Goal: Transaction & Acquisition: Purchase product/service

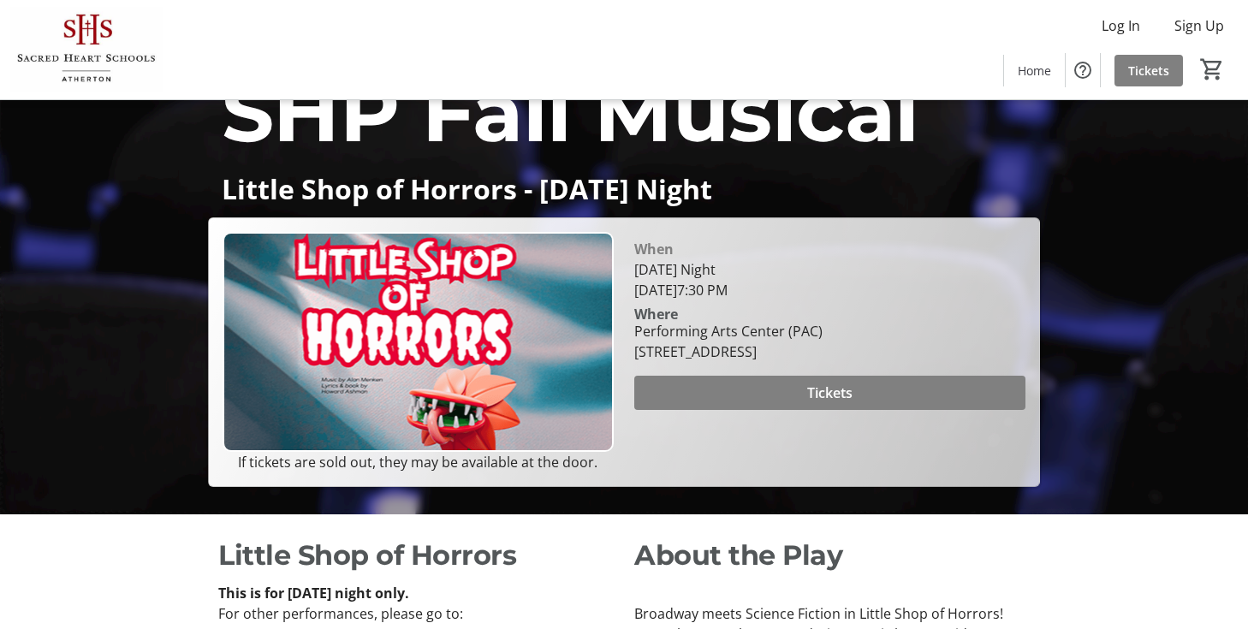
scroll to position [120, 0]
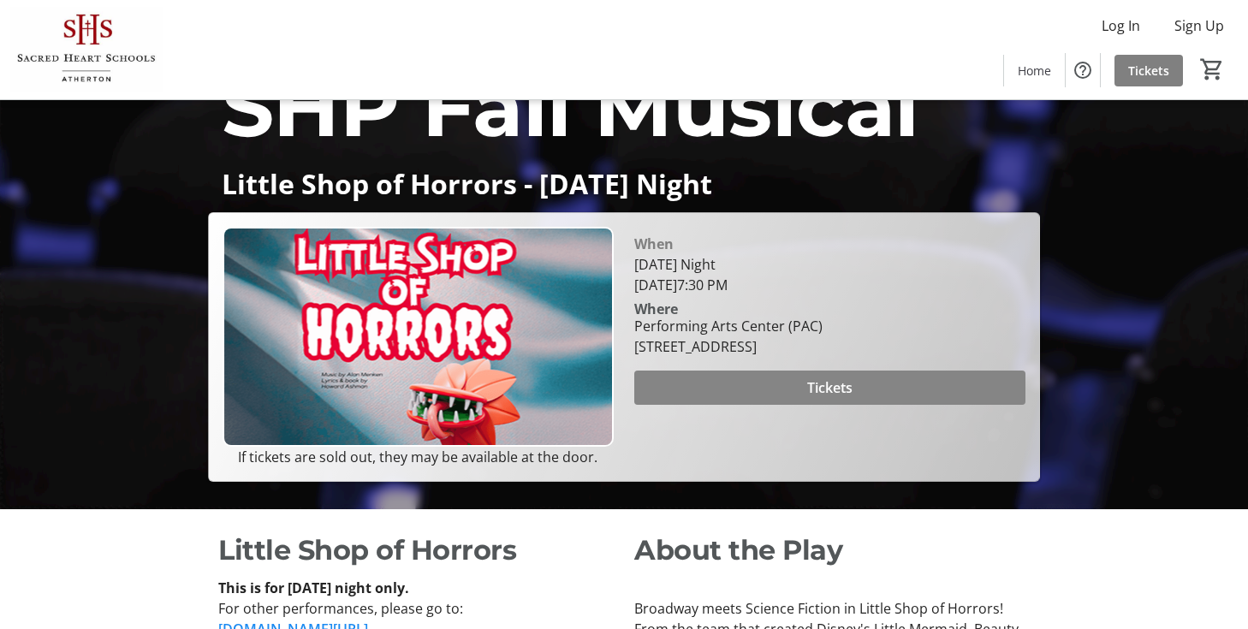
click at [769, 408] on span at bounding box center [829, 387] width 391 height 41
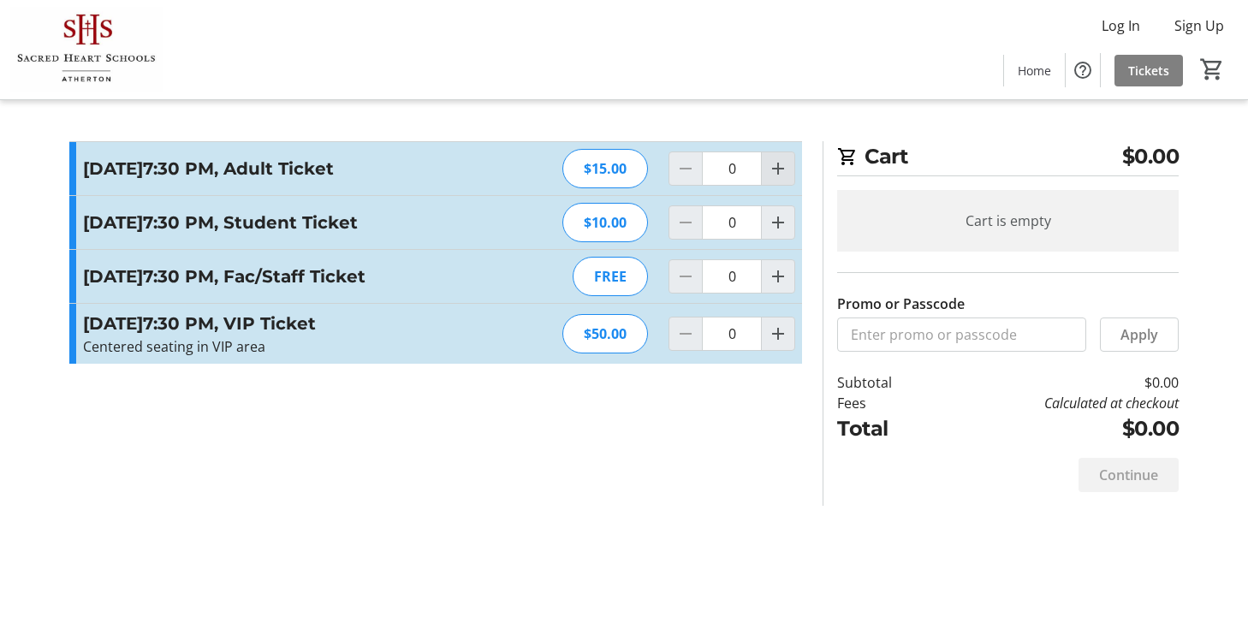
click at [793, 174] on span "Increment by one" at bounding box center [778, 168] width 33 height 33
type input "2"
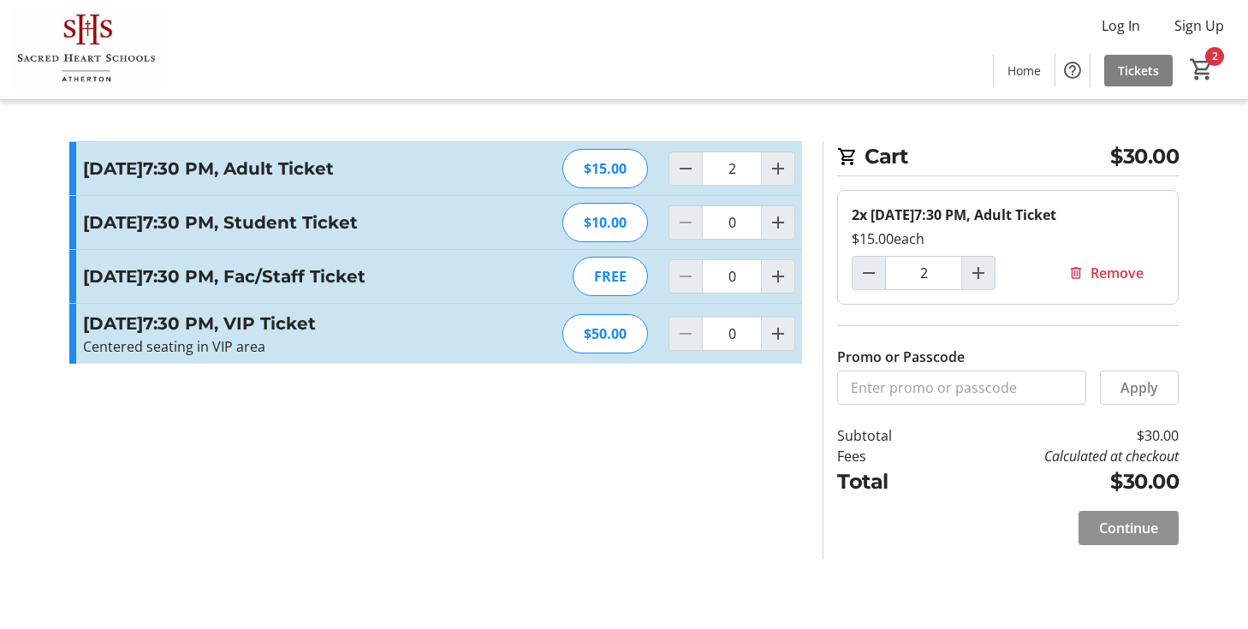
click at [1143, 521] on span "Continue" at bounding box center [1128, 528] width 59 height 21
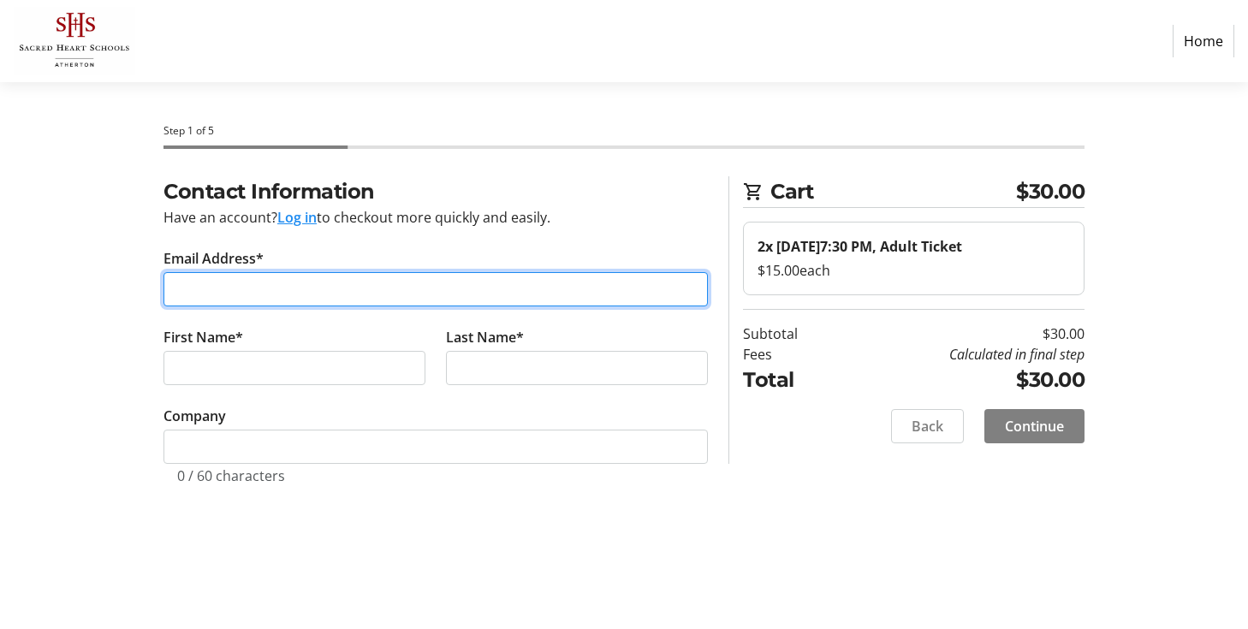
click at [312, 275] on input "Email Address*" at bounding box center [435, 289] width 544 height 34
type input "[EMAIL_ADDRESS][DOMAIN_NAME]"
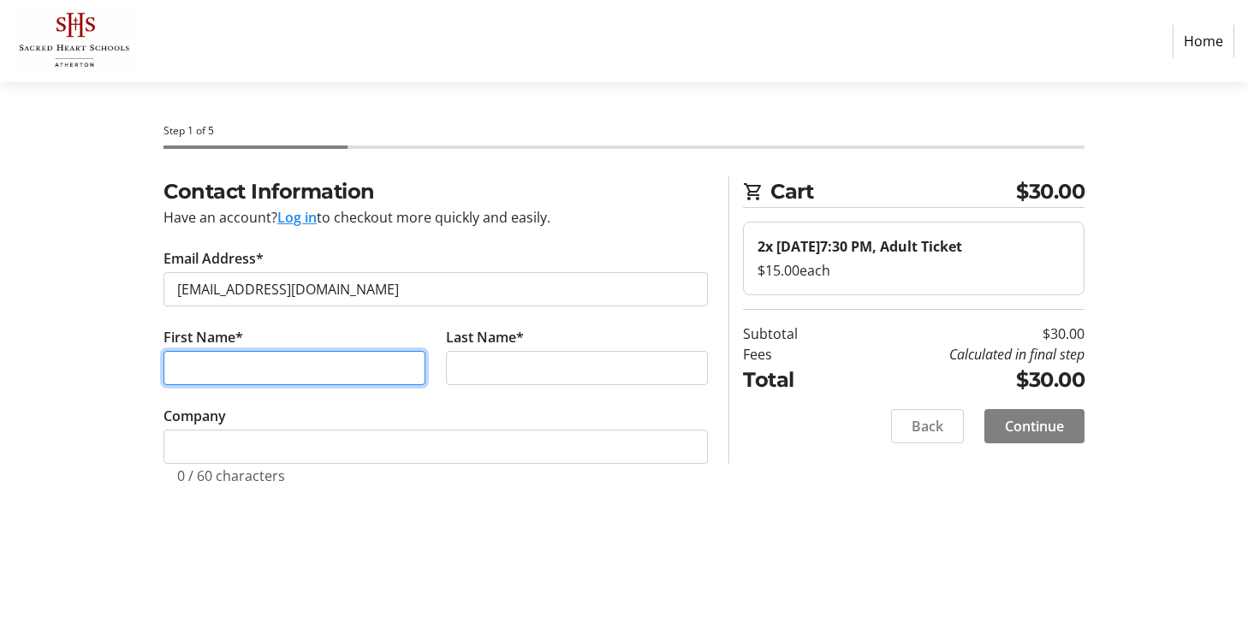
type input "[PERSON_NAME]"
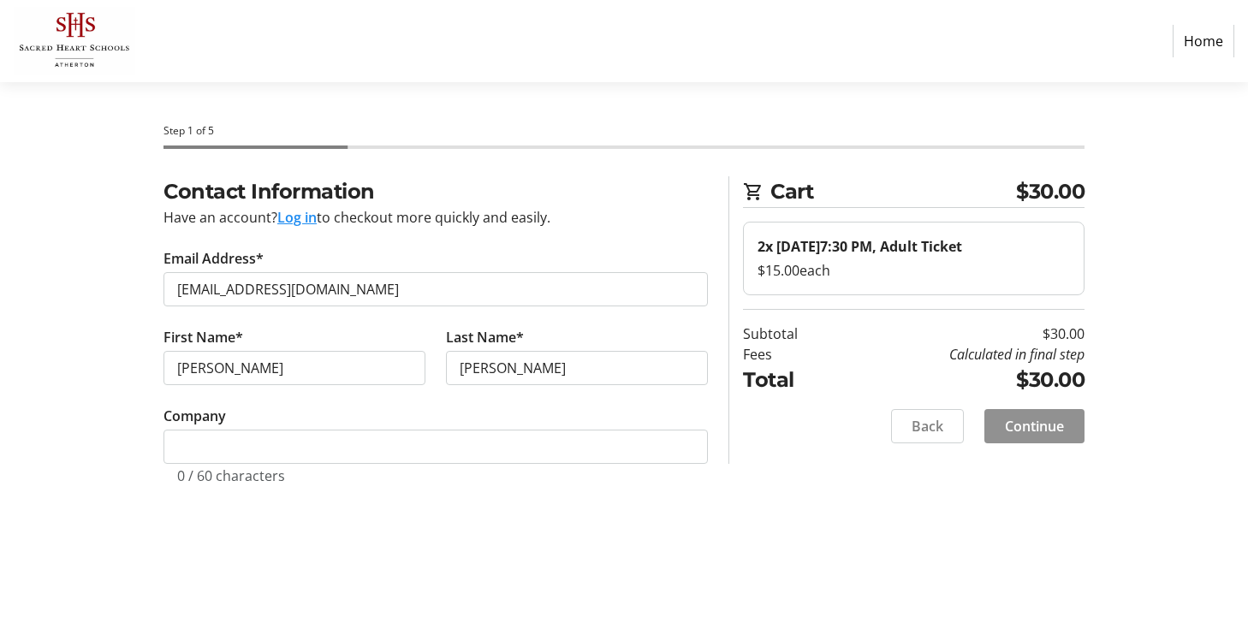
click at [1005, 420] on span "Continue" at bounding box center [1034, 426] width 59 height 21
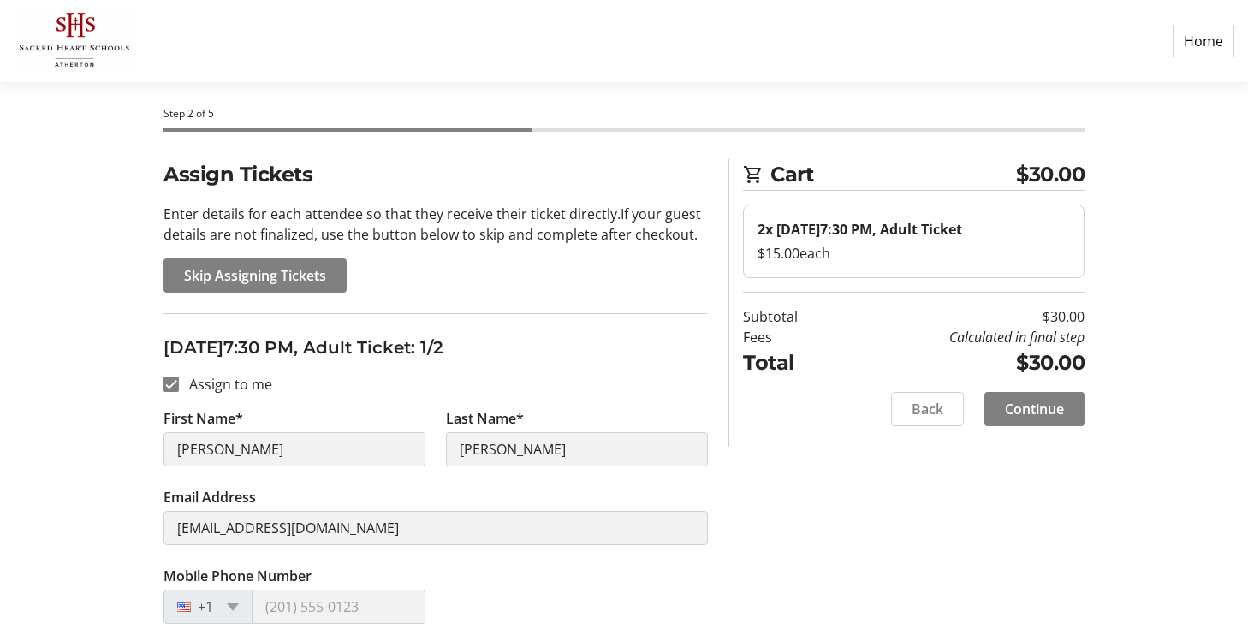
scroll to position [19, 0]
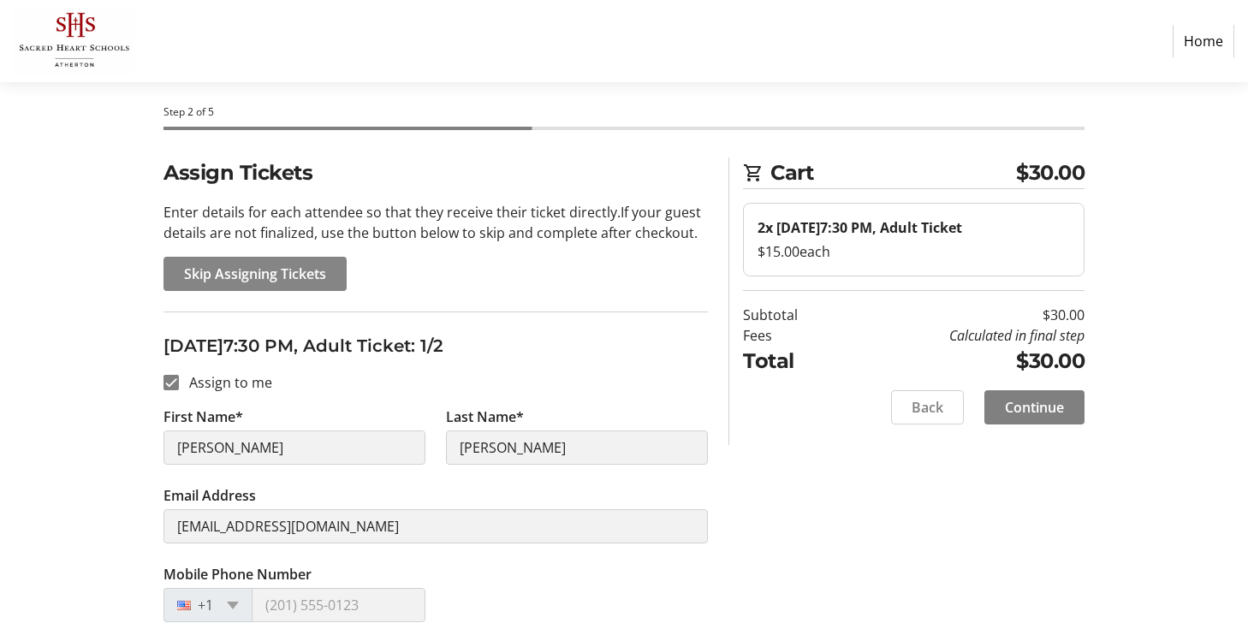
click at [224, 275] on span "Skip Assigning Tickets" at bounding box center [255, 274] width 142 height 21
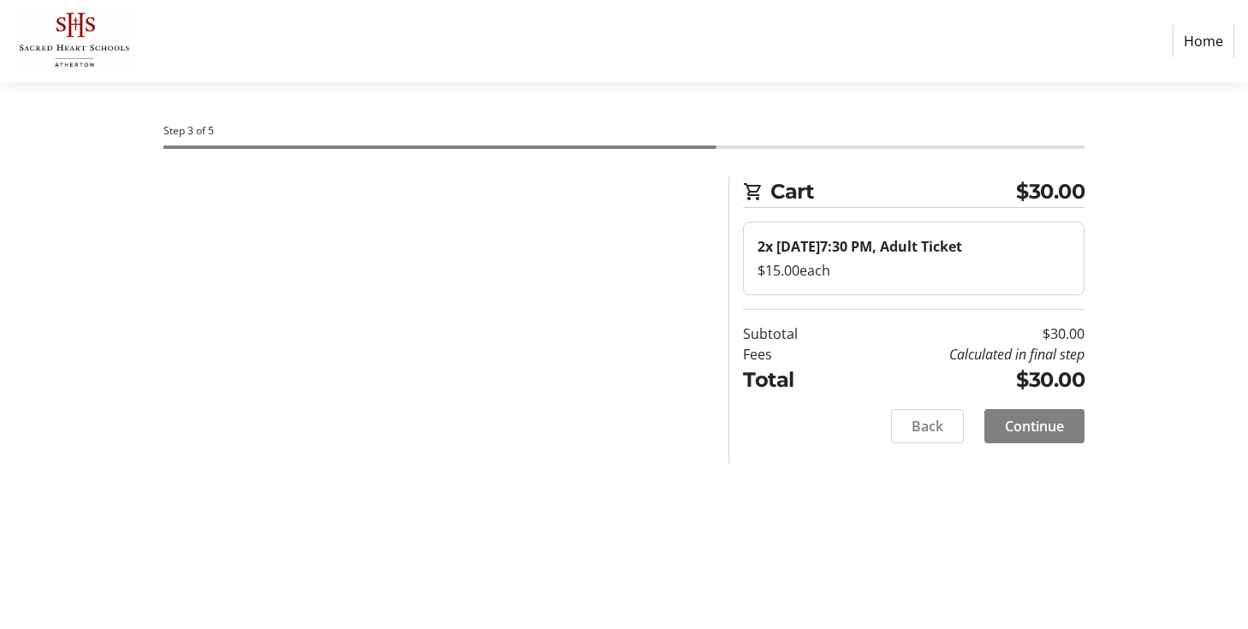
scroll to position [0, 0]
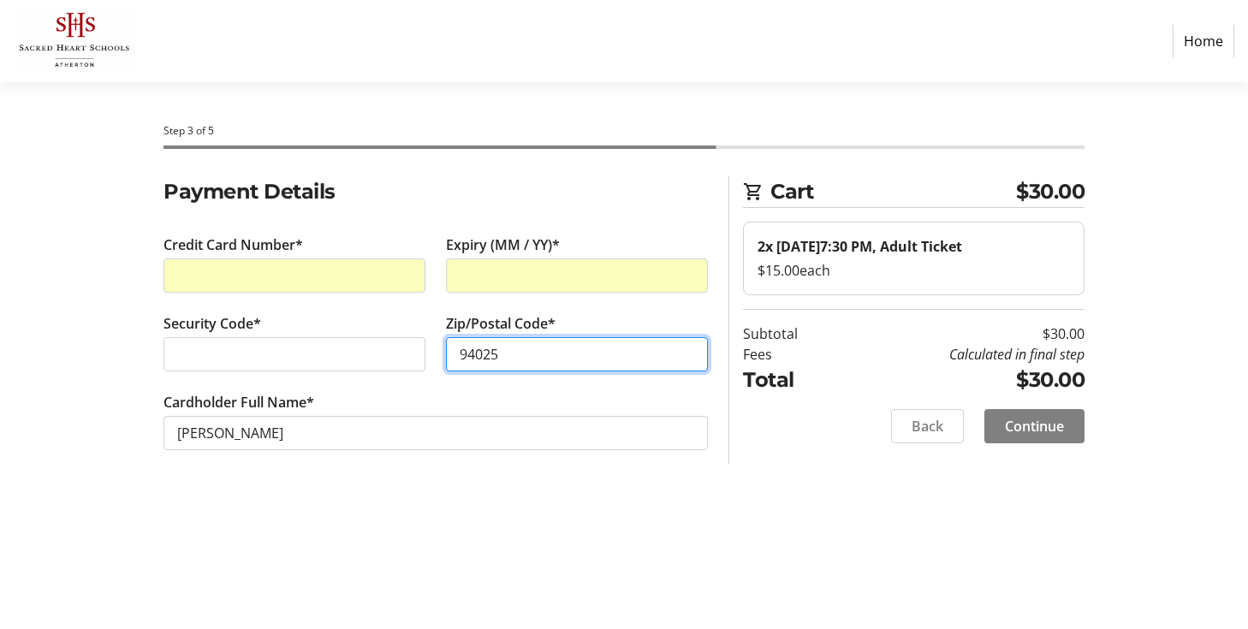
type input "94025"
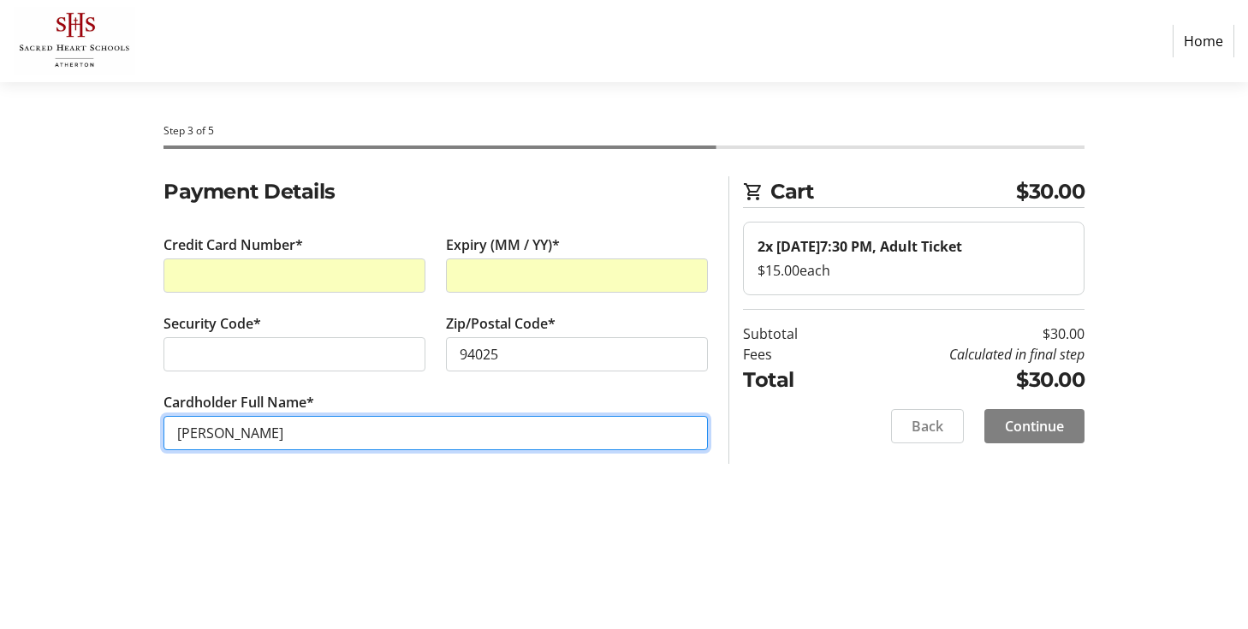
click at [198, 443] on input "[PERSON_NAME]" at bounding box center [435, 433] width 544 height 34
click at [198, 432] on input "[PERSON_NAME]" at bounding box center [435, 433] width 544 height 34
type input "[PERSON_NAME]"
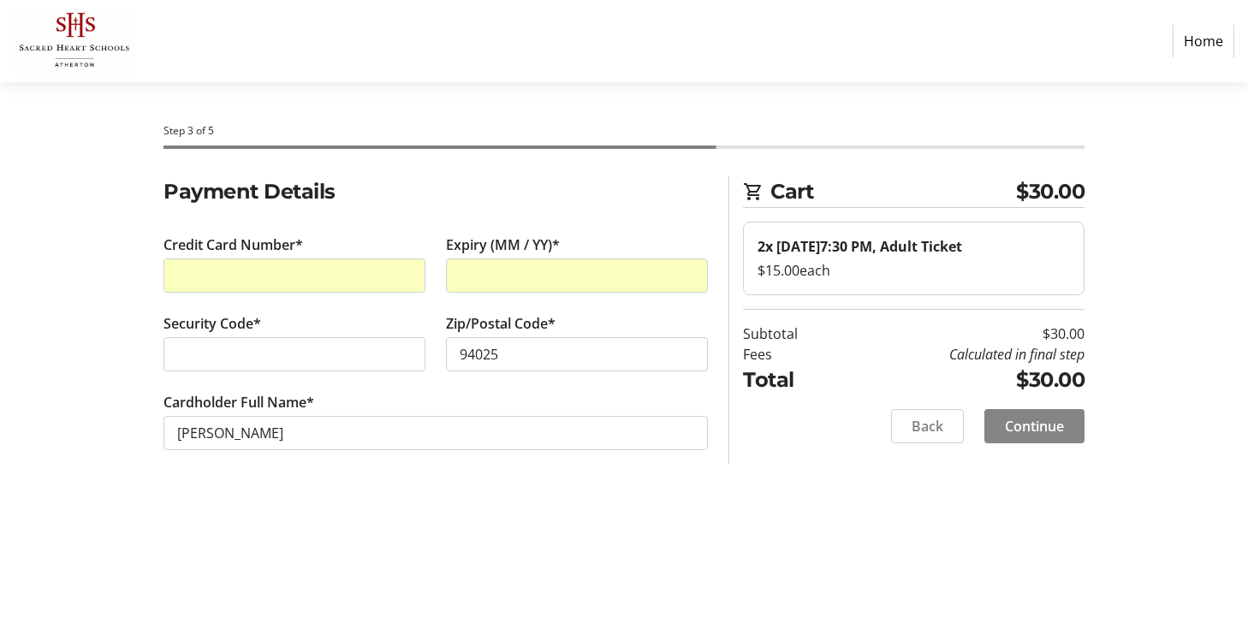
click at [1051, 425] on span "Continue" at bounding box center [1034, 426] width 59 height 21
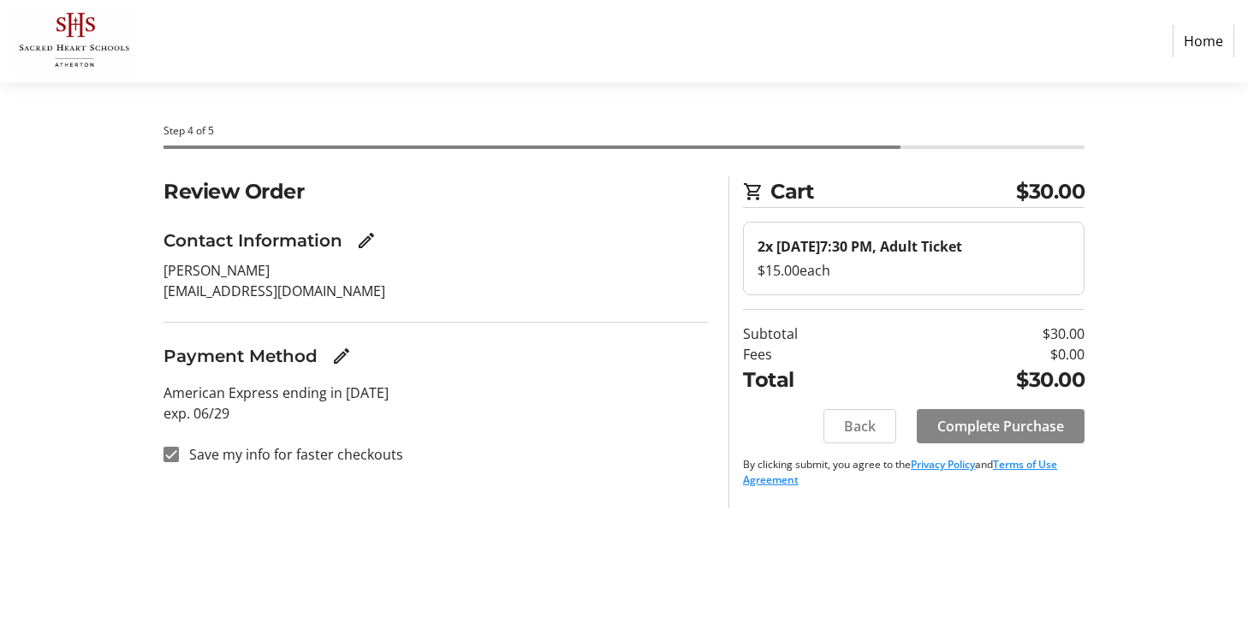
click at [1016, 430] on span "Complete Purchase" at bounding box center [1000, 426] width 127 height 21
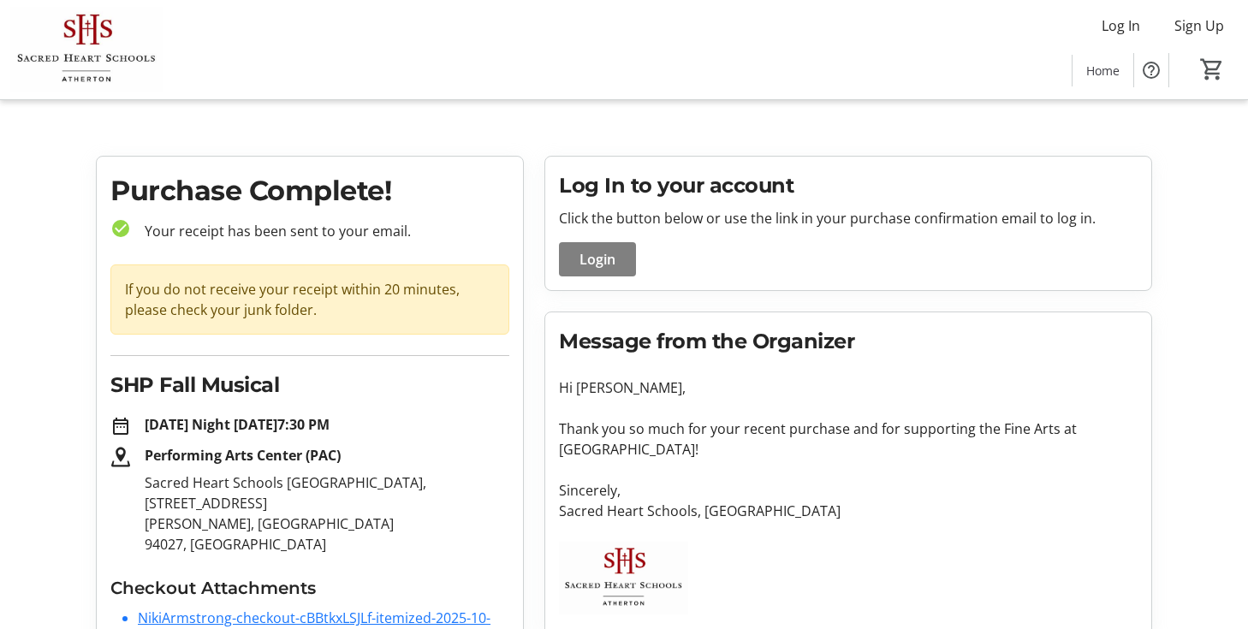
scroll to position [123, 0]
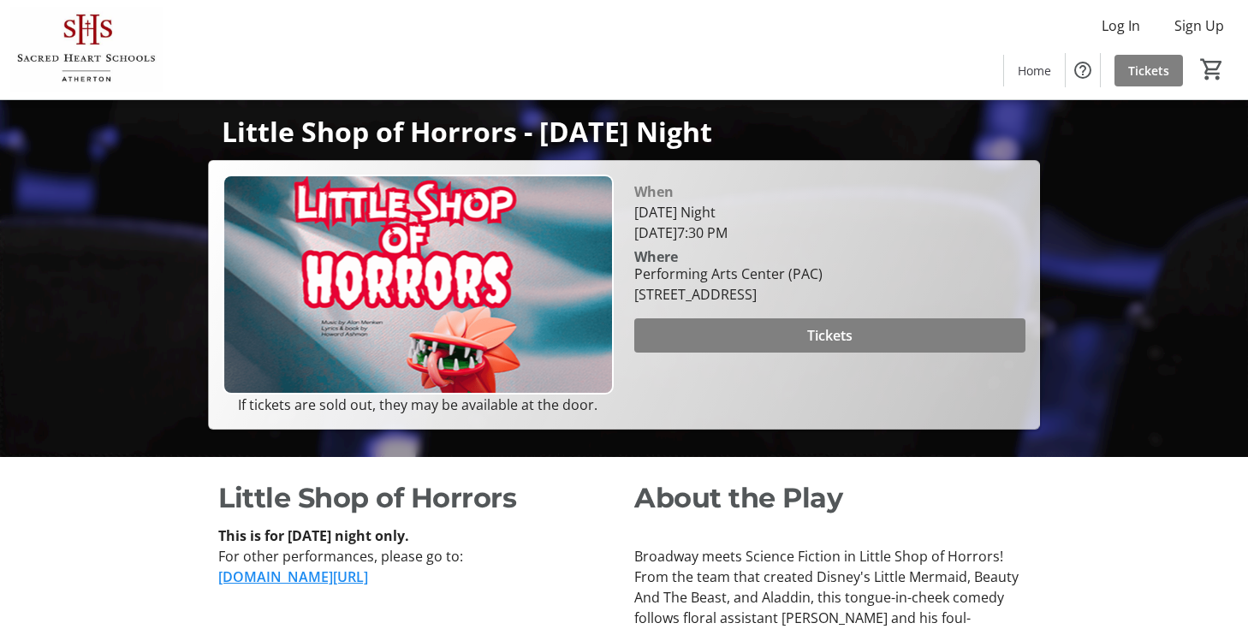
scroll to position [178, 0]
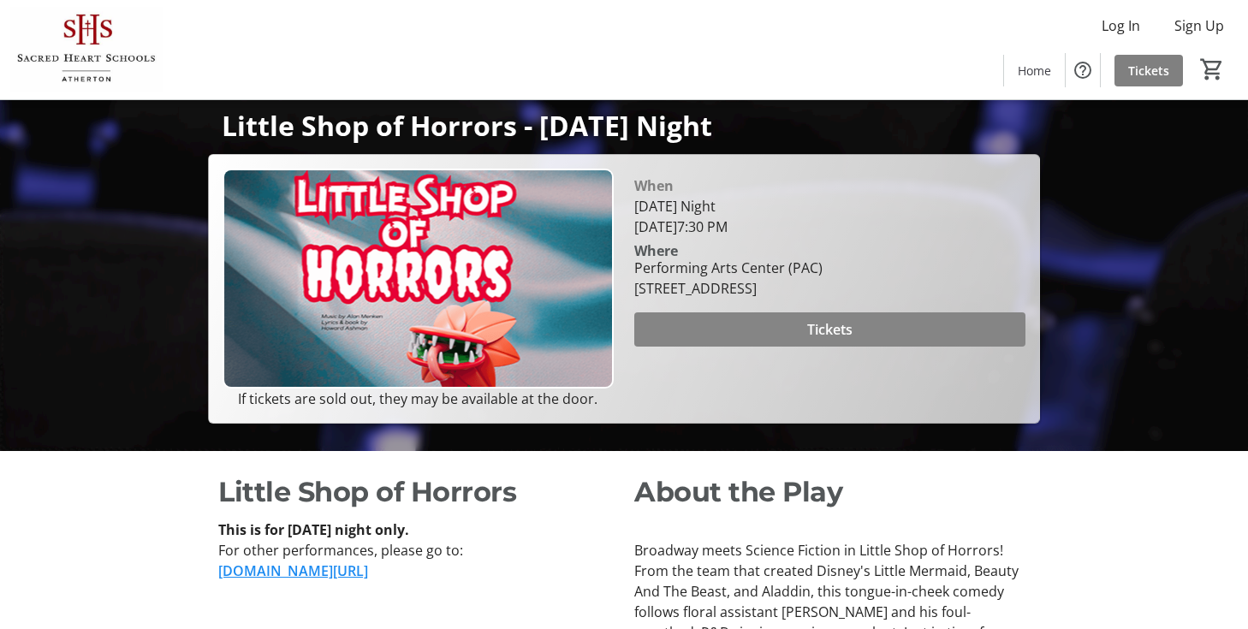
click at [815, 340] on span "Tickets" at bounding box center [829, 329] width 45 height 21
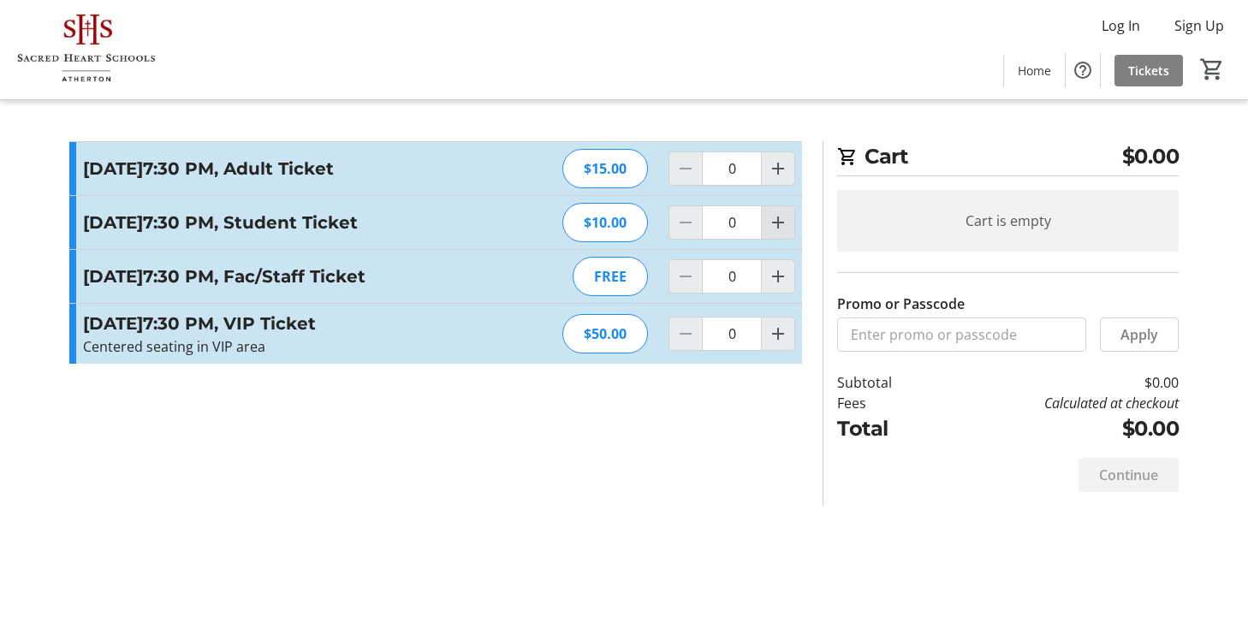
click at [781, 233] on mat-icon "Increment by one" at bounding box center [778, 222] width 21 height 21
type input "2"
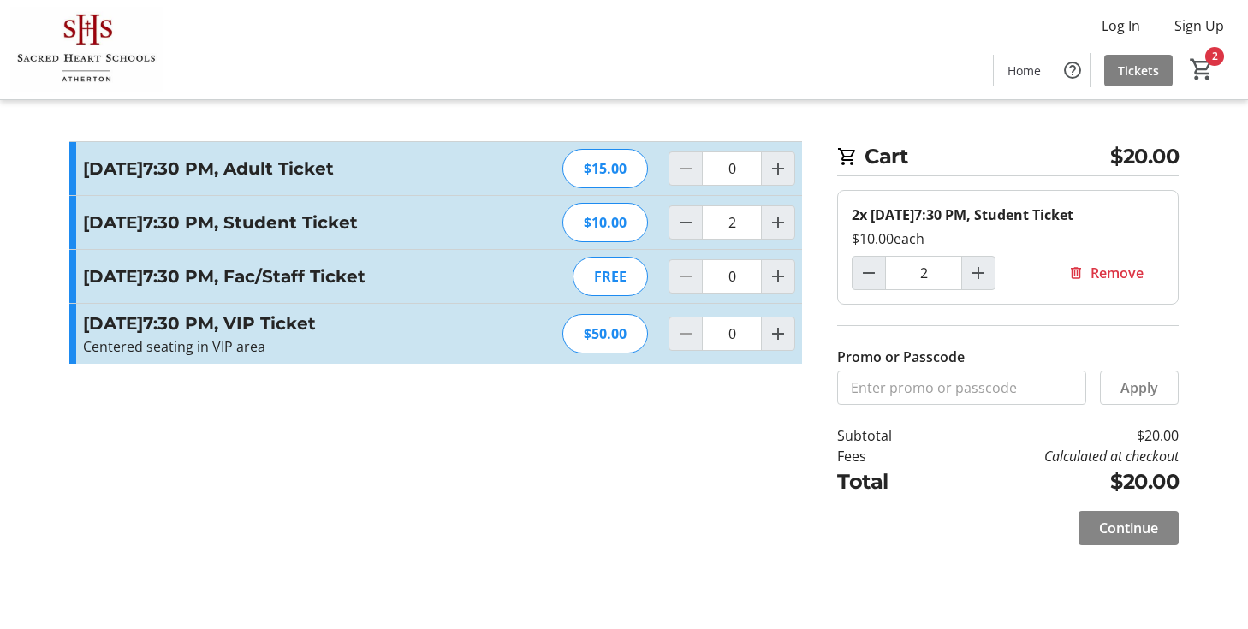
click at [1141, 538] on span "Continue" at bounding box center [1128, 528] width 59 height 21
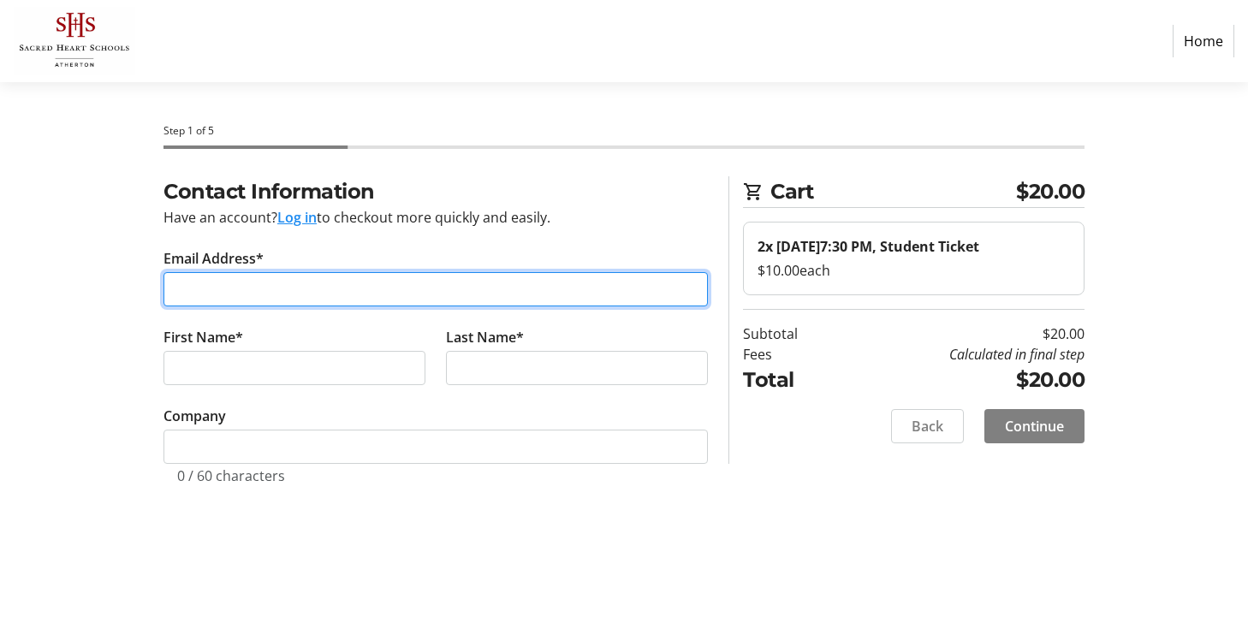
click at [508, 297] on input "Email Address*" at bounding box center [435, 289] width 544 height 34
type input "[EMAIL_ADDRESS][DOMAIN_NAME]"
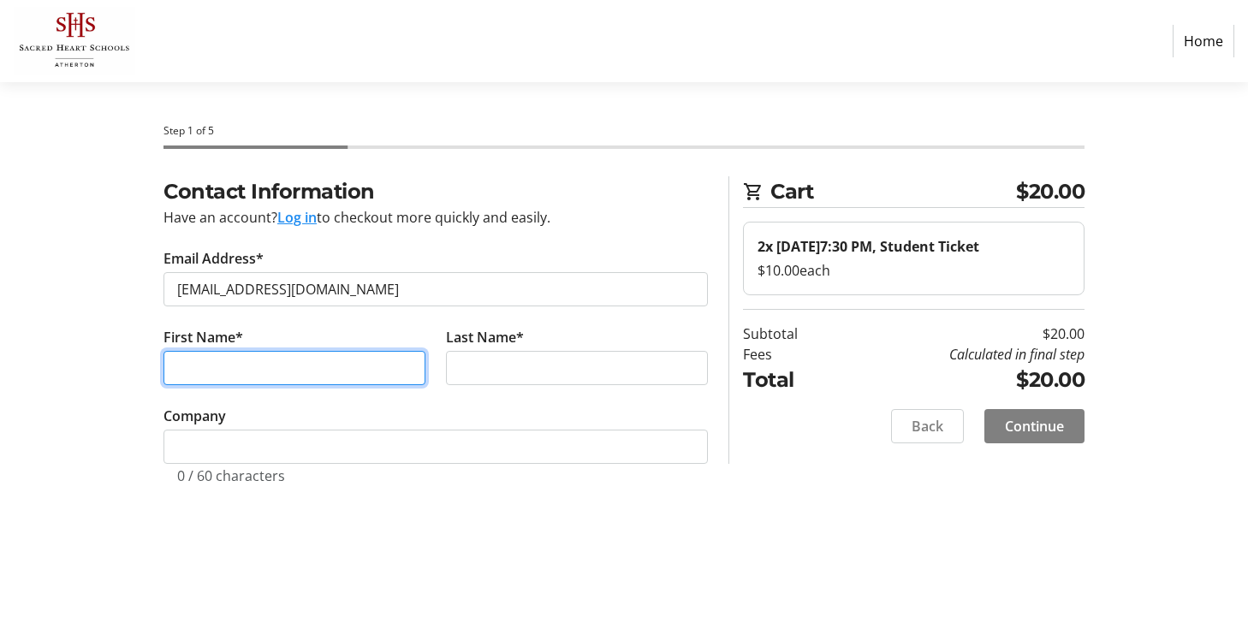
type input "[PERSON_NAME]"
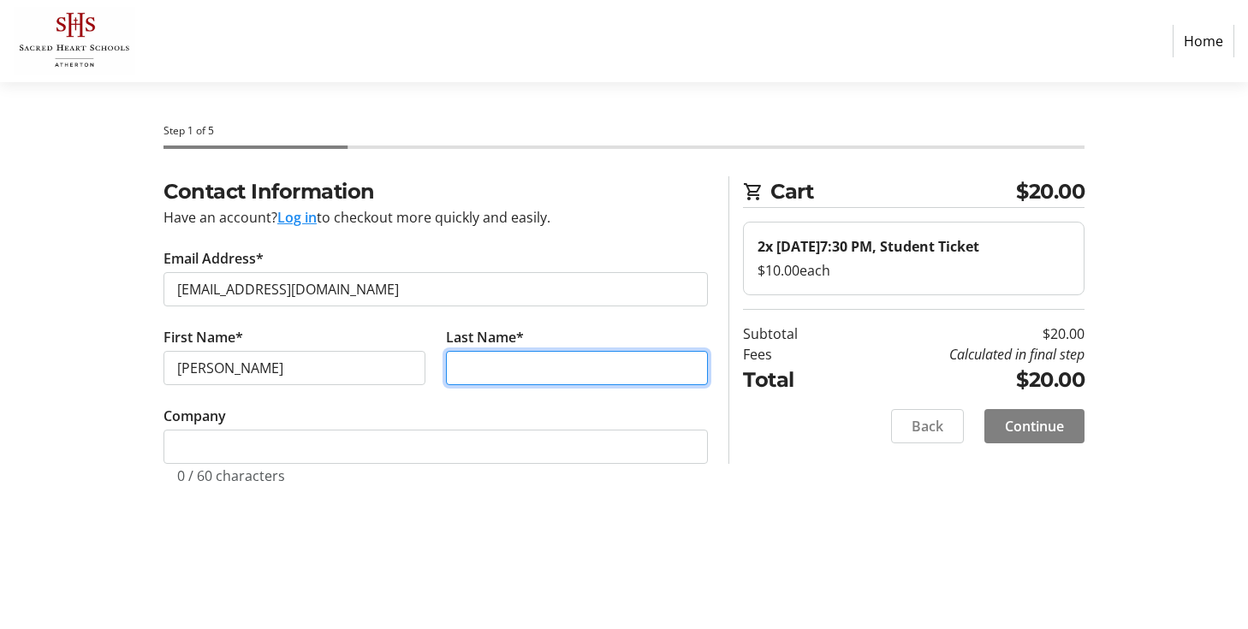
type input "[PERSON_NAME]"
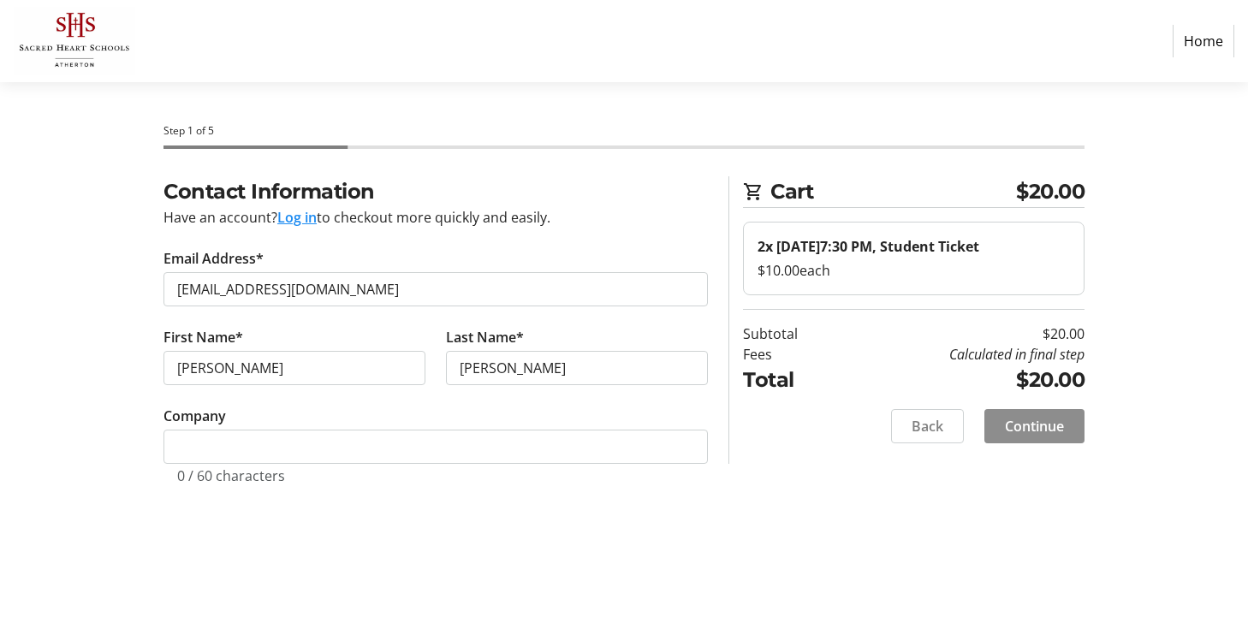
click at [1033, 437] on span "Continue" at bounding box center [1034, 426] width 59 height 21
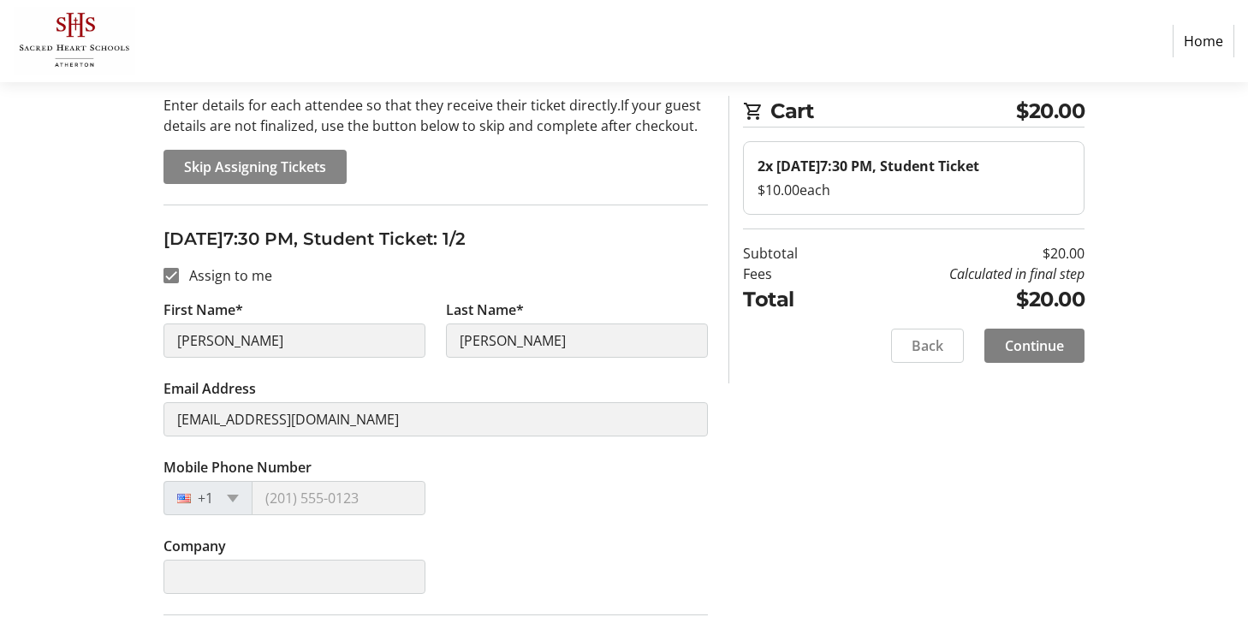
scroll to position [133, 0]
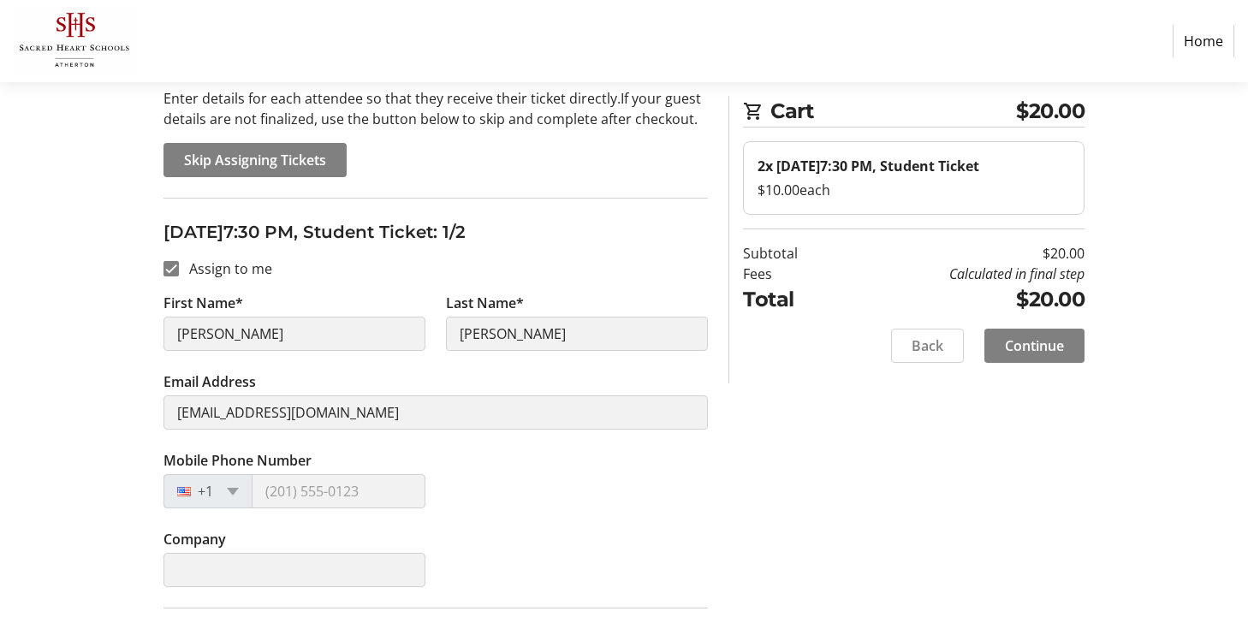
click at [139, 326] on div "Assign Tickets Enter details for each attendee so that they receive their ticke…" at bounding box center [624, 531] width 1130 height 974
click at [234, 309] on label "First Name*" at bounding box center [203, 303] width 80 height 21
click at [99, 333] on div "Assign Tickets Enter details for each attendee so that they receive their ticke…" at bounding box center [624, 531] width 1130 height 974
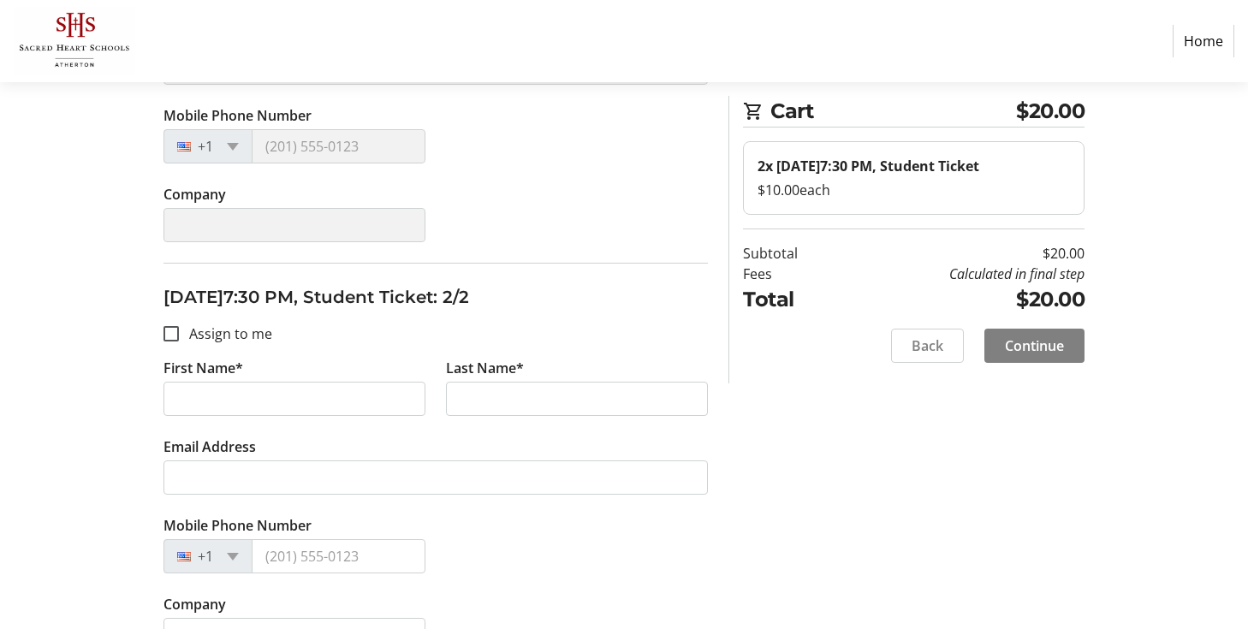
scroll to position [490, 0]
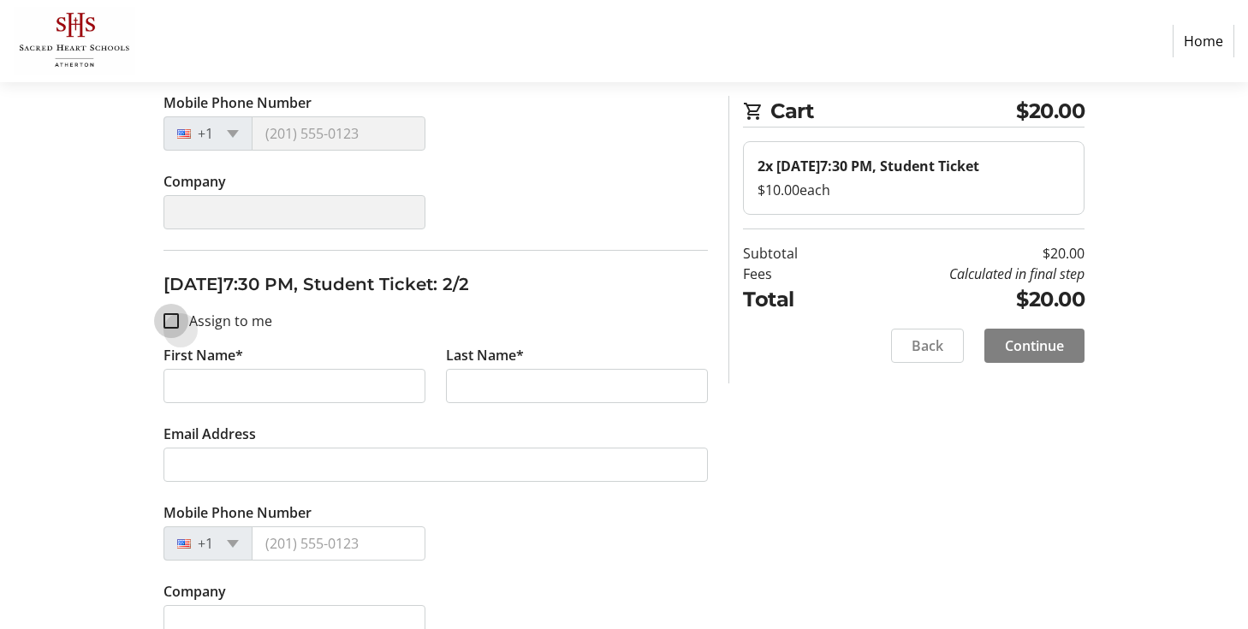
click at [165, 319] on input "Assign to me" at bounding box center [170, 320] width 15 height 15
checkbox input "true"
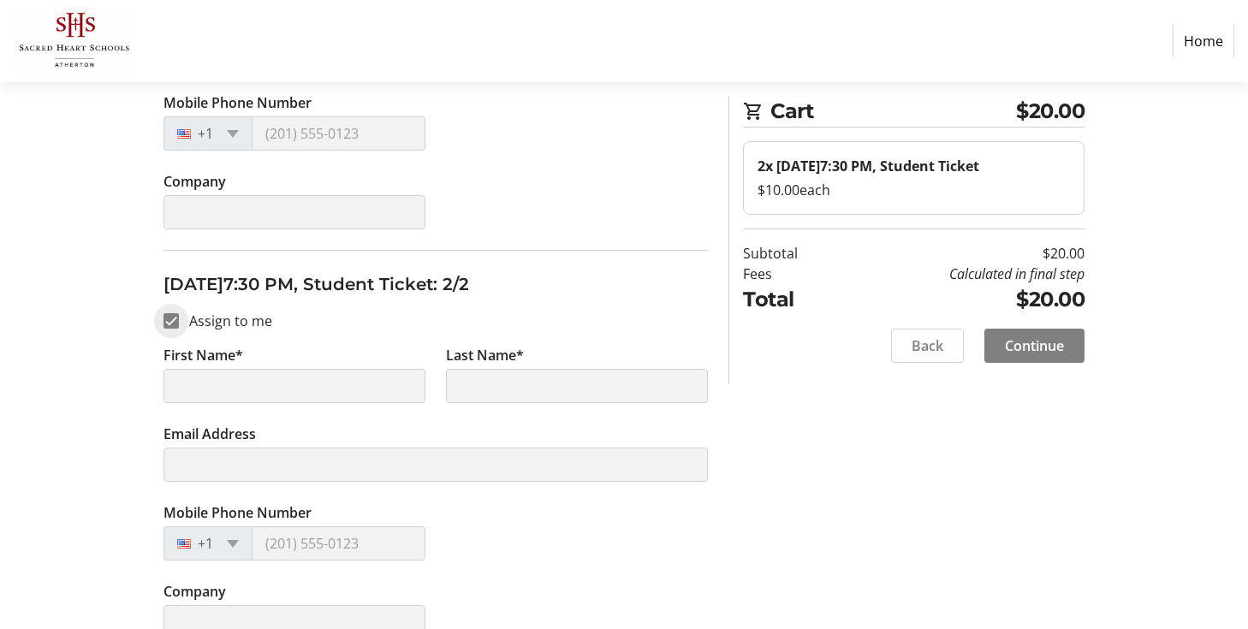
scroll to position [521, 0]
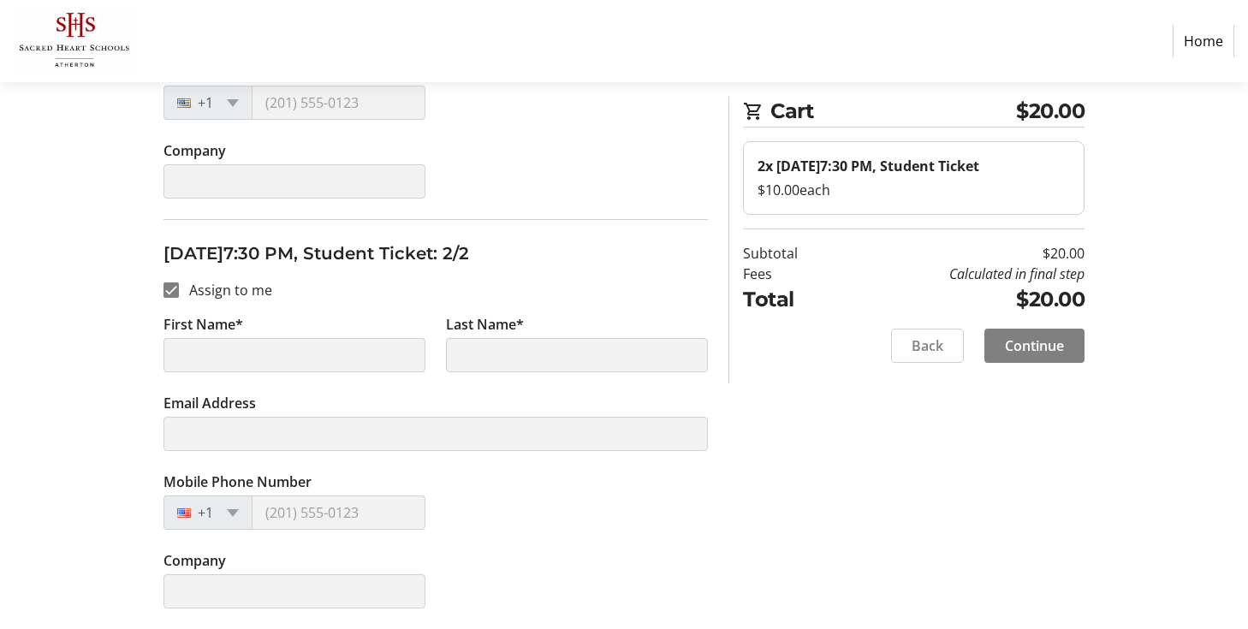
type input "[PERSON_NAME]"
type input "[EMAIL_ADDRESS][DOMAIN_NAME]"
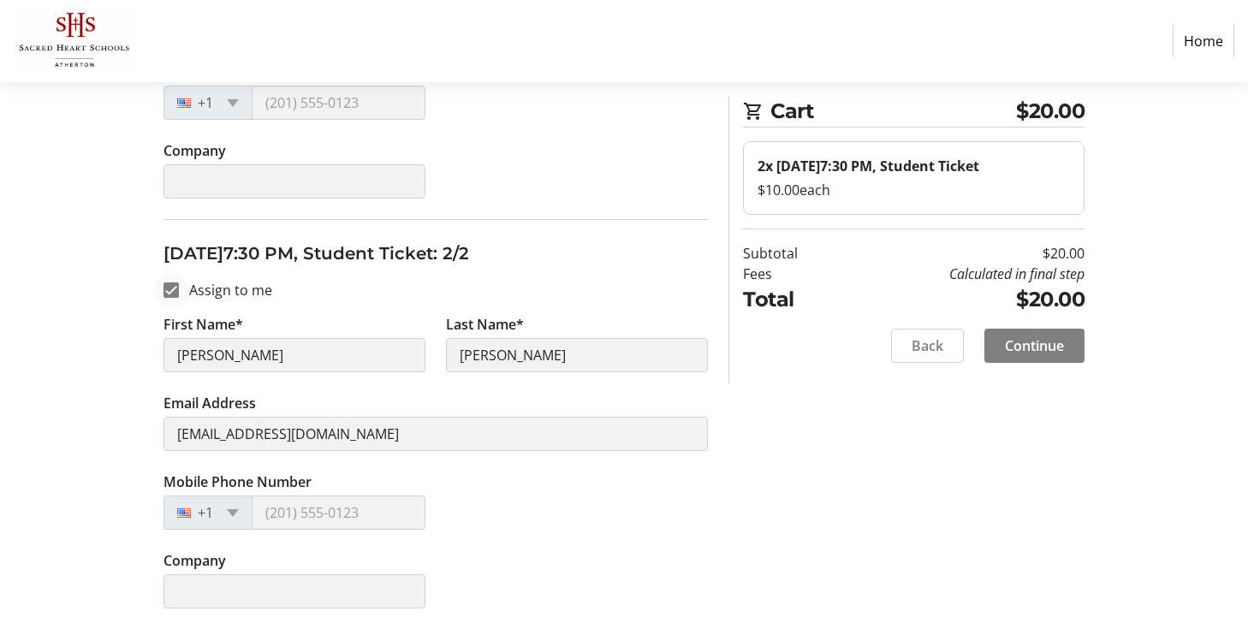
click at [178, 278] on div at bounding box center [171, 290] width 41 height 41
checkbox input "false"
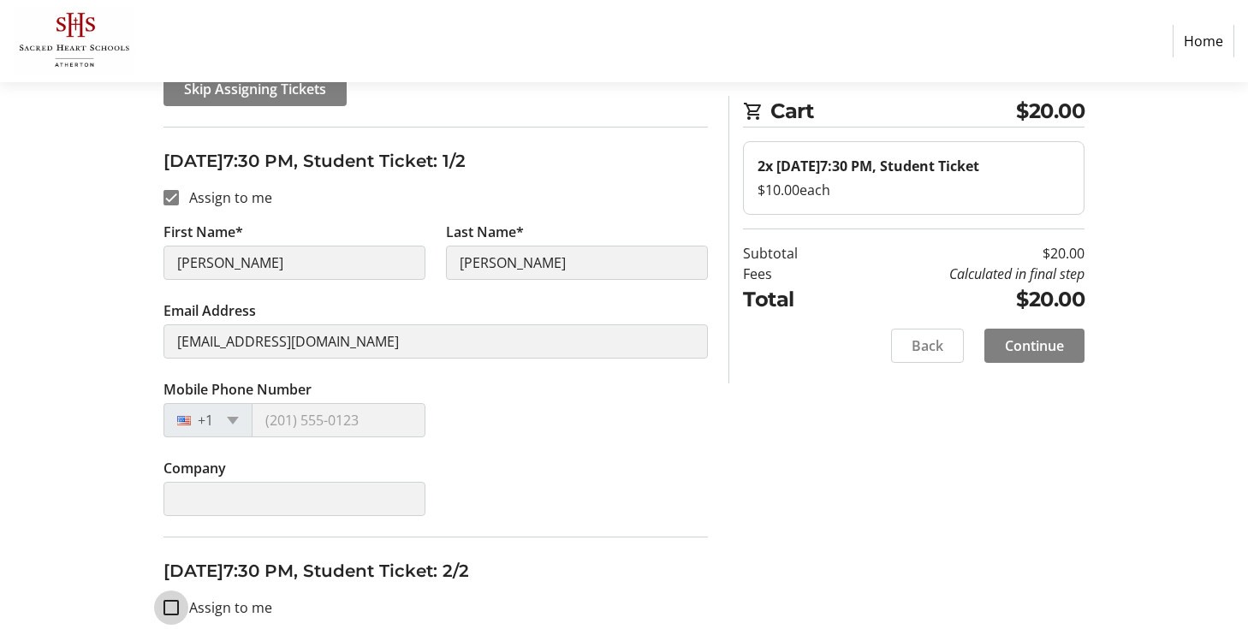
scroll to position [172, 0]
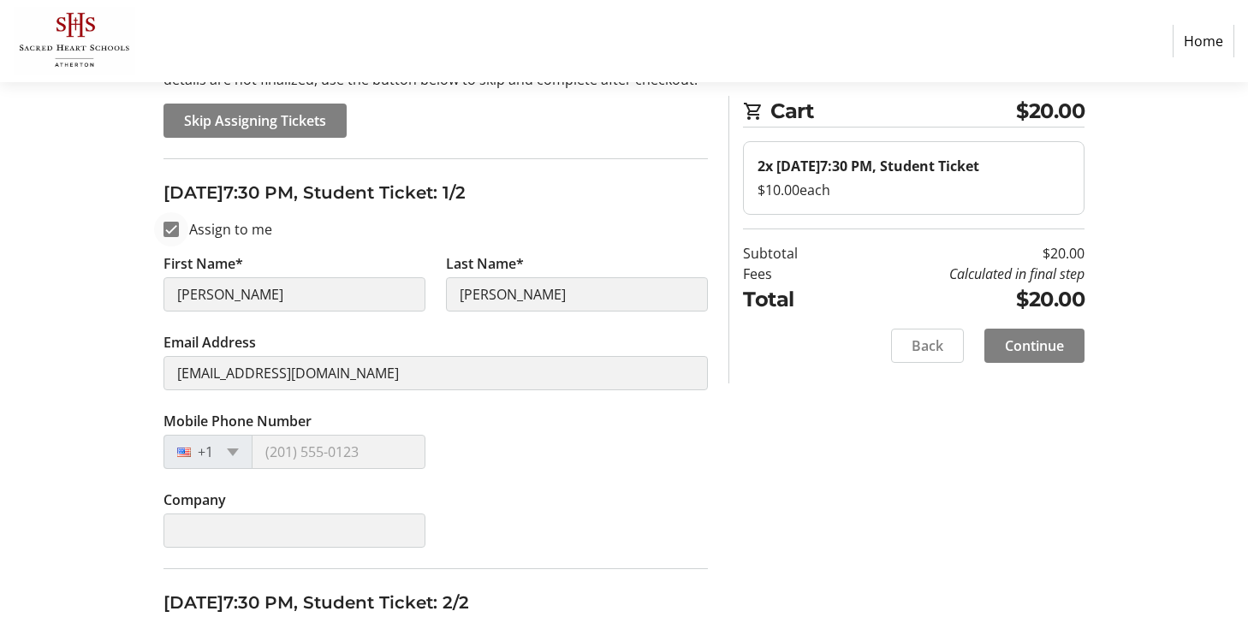
click at [174, 215] on div at bounding box center [171, 229] width 41 height 41
checkbox input "false"
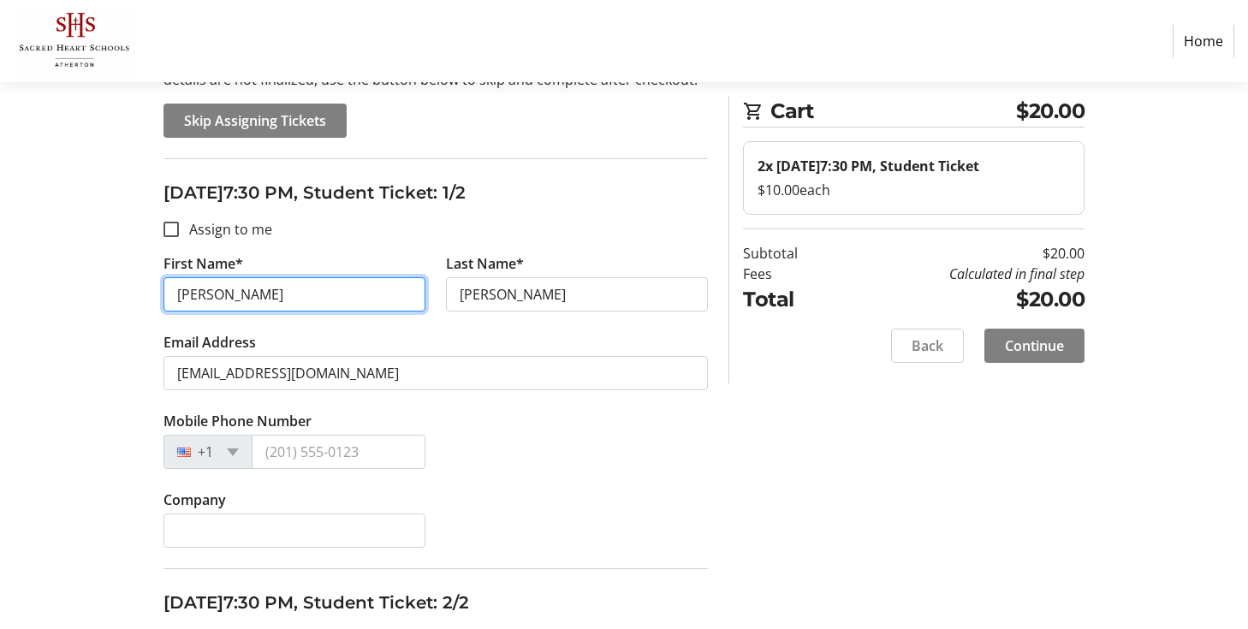
click at [225, 304] on input "[PERSON_NAME]" at bounding box center [294, 294] width 262 height 34
drag, startPoint x: 217, startPoint y: 294, endPoint x: 152, endPoint y: 292, distance: 65.1
click at [152, 294] on div "Assign Tickets Enter details for each attendee so that they receive their ticke…" at bounding box center [624, 491] width 1130 height 974
type input "Kieran"
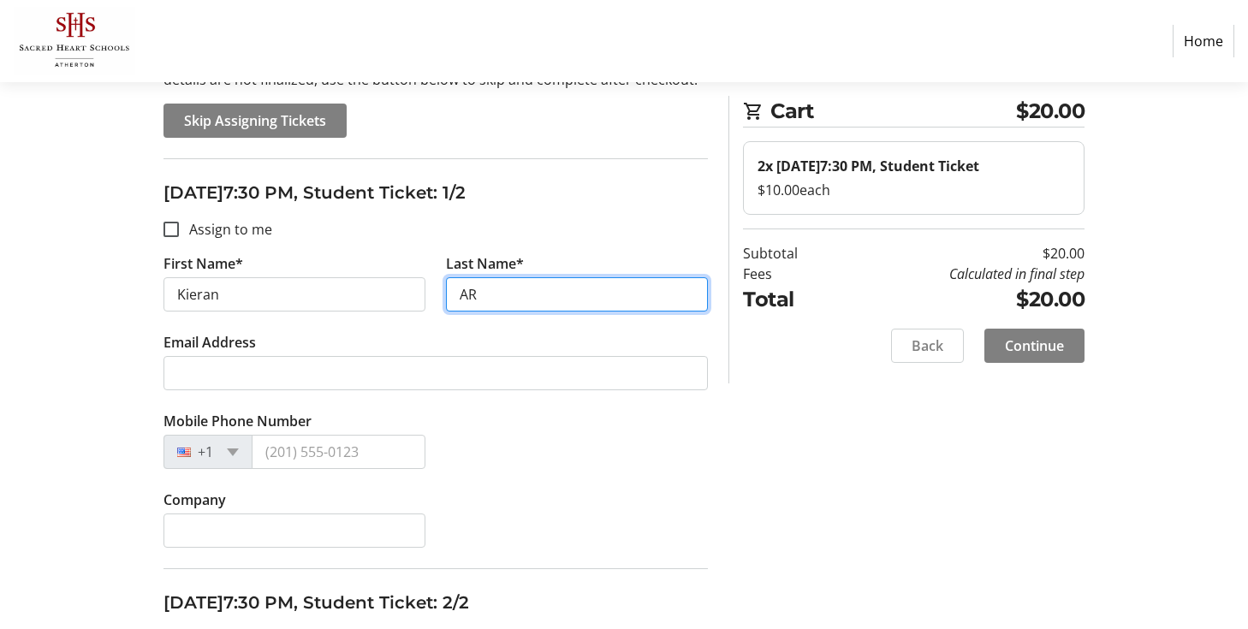
type input "A"
type input "a"
type input "[PERSON_NAME]"
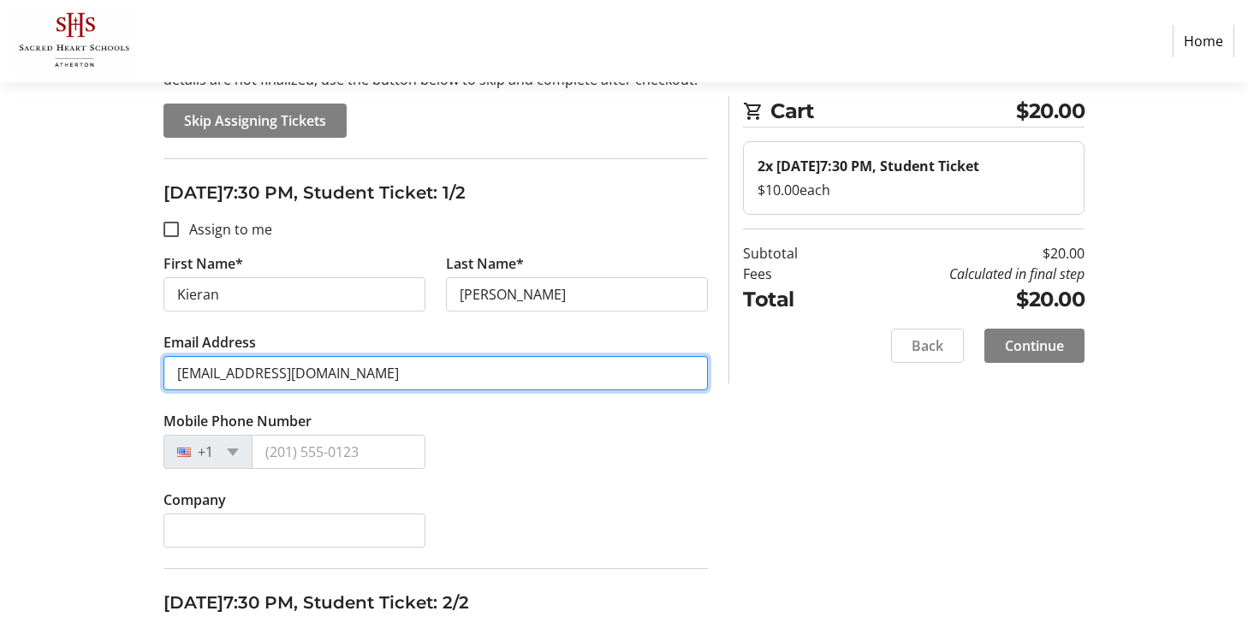
type input "karmstrong26@shschools.org"
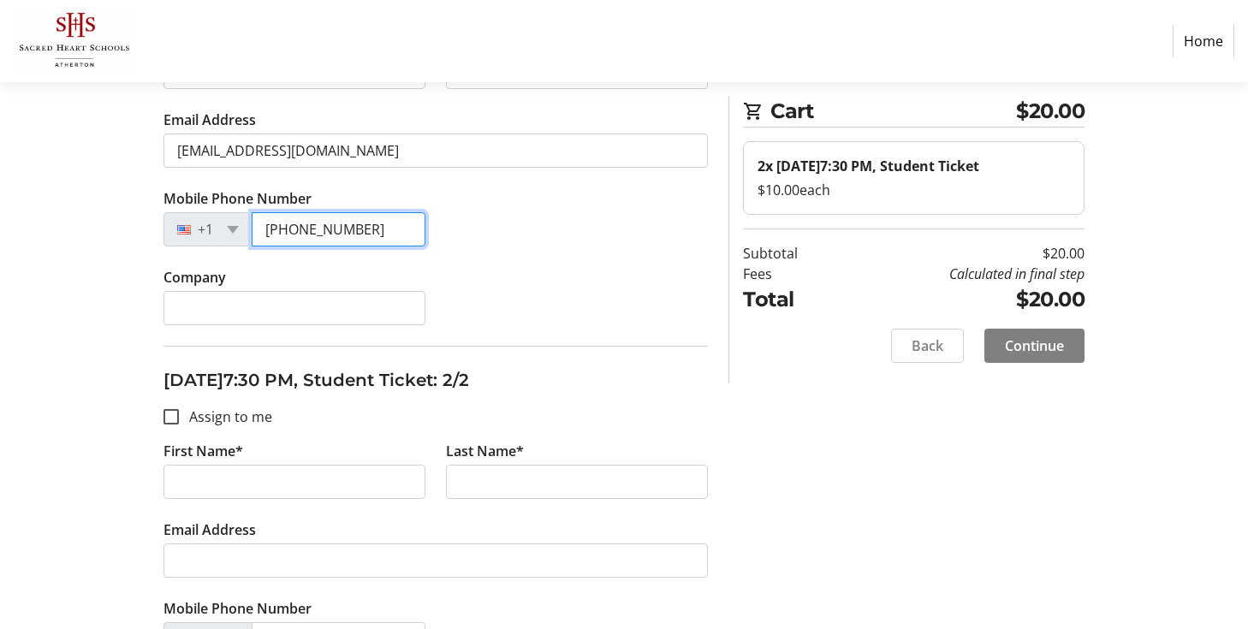
scroll to position [415, 0]
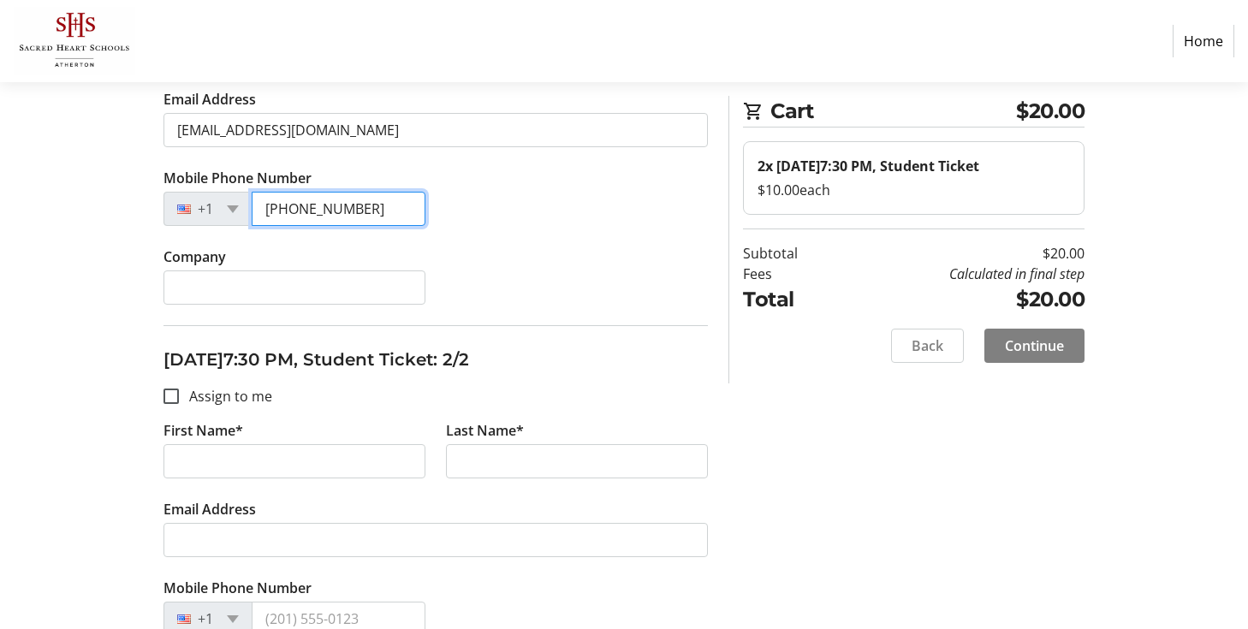
type input "(650) 703-4115"
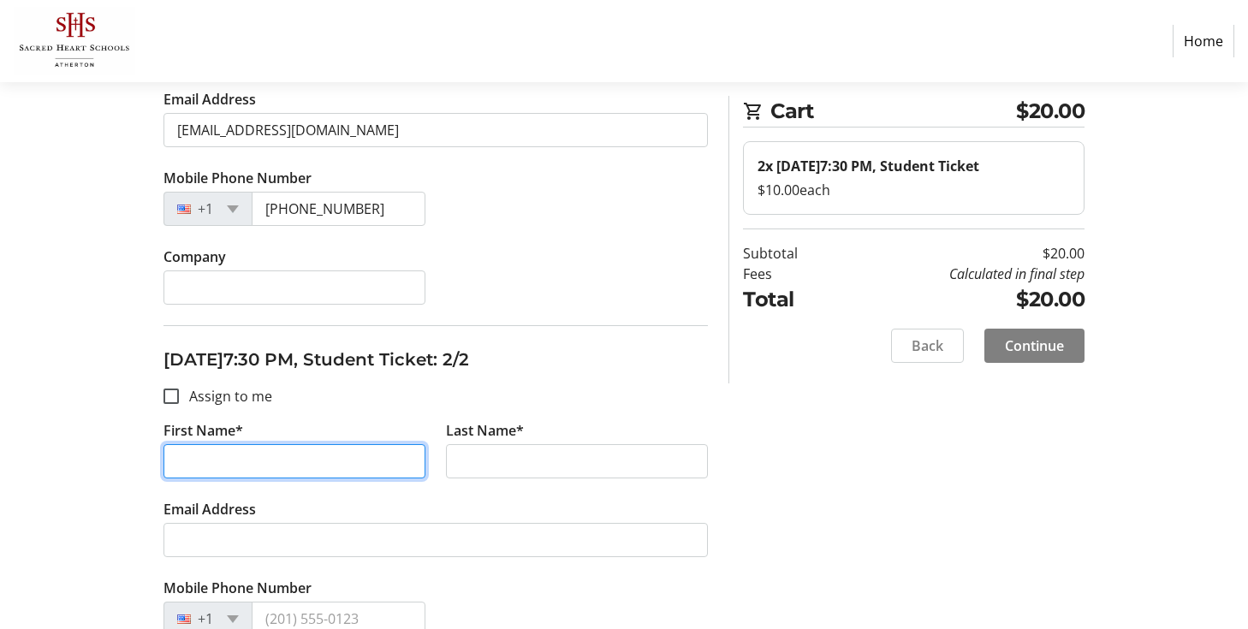
click at [228, 453] on input "First Name*" at bounding box center [294, 461] width 262 height 34
type input "Kingston"
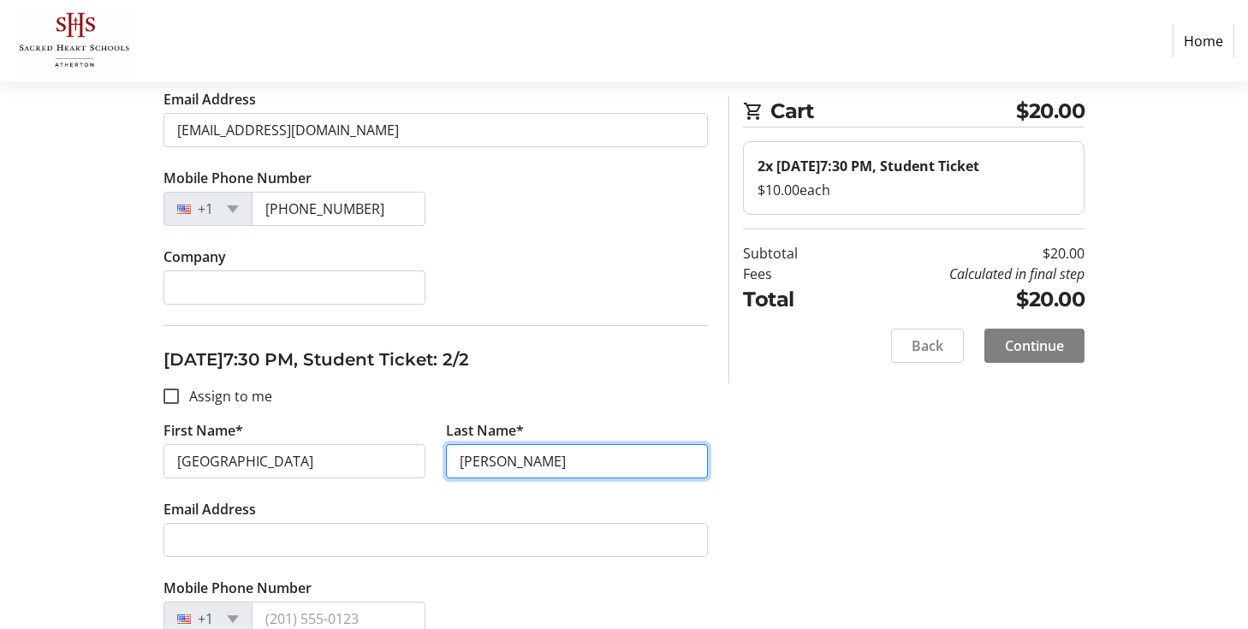
type input "[PERSON_NAME]"
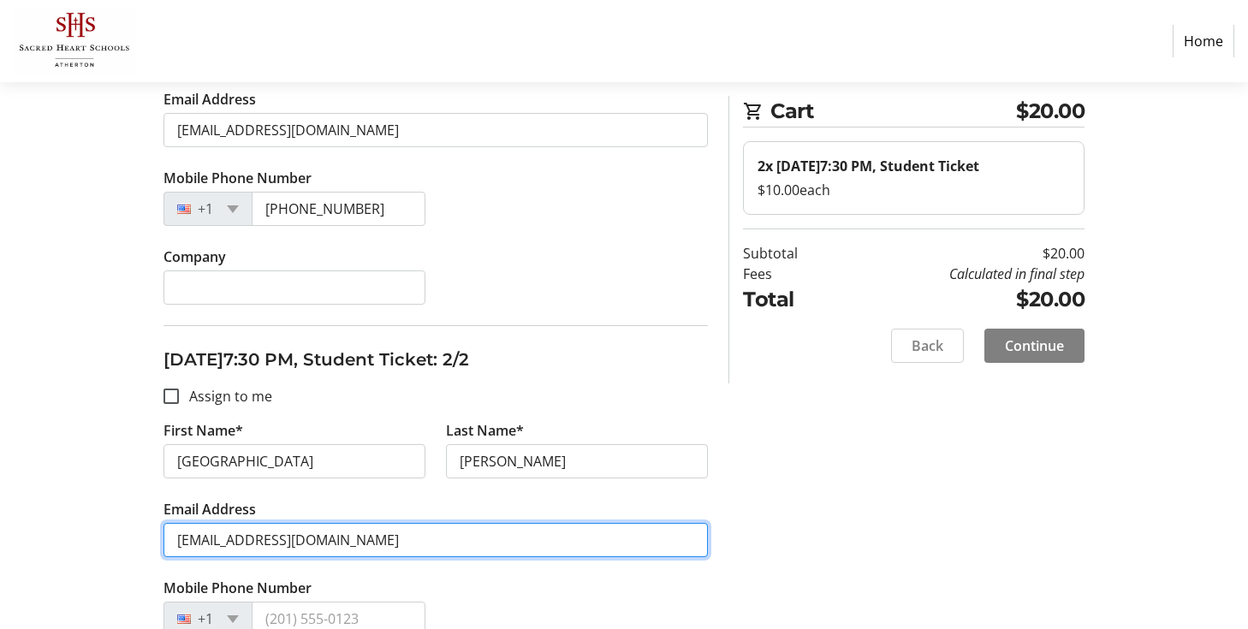
type input "karmstrong28@shschools.org"
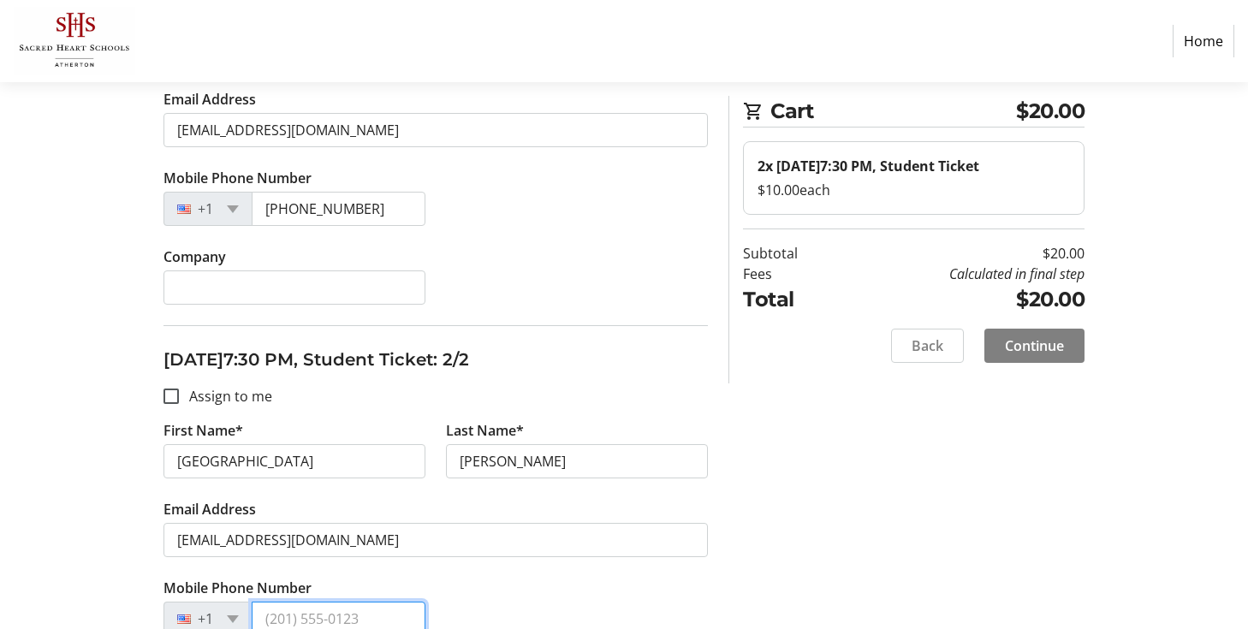
scroll to position [446, 0]
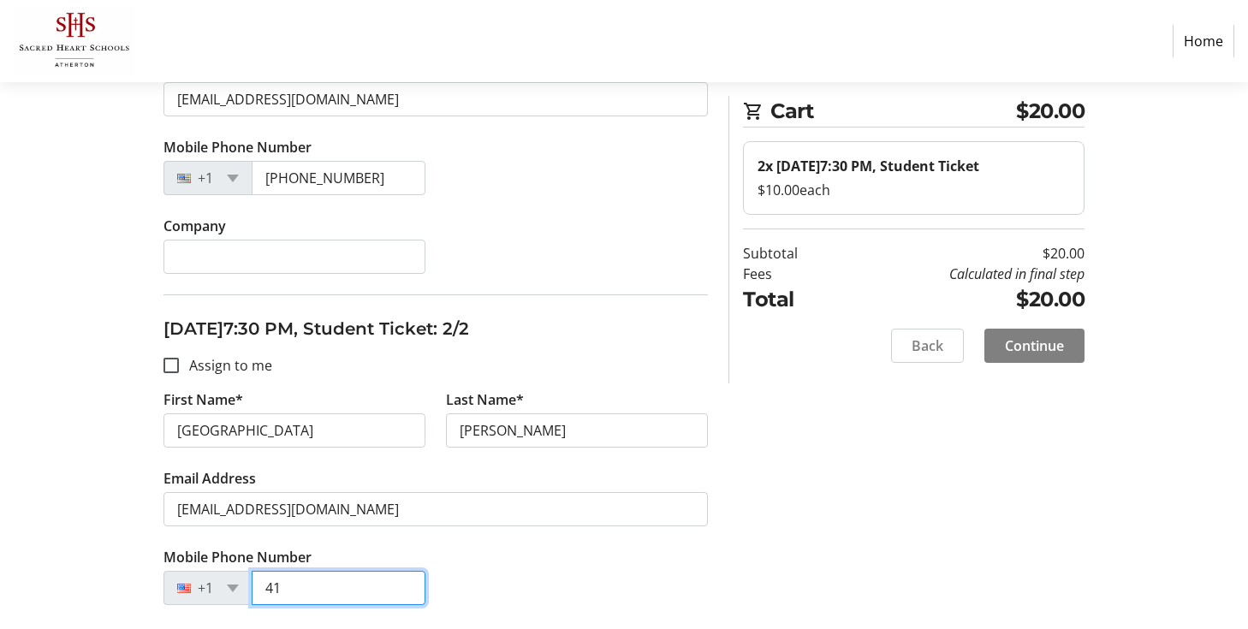
type input "4"
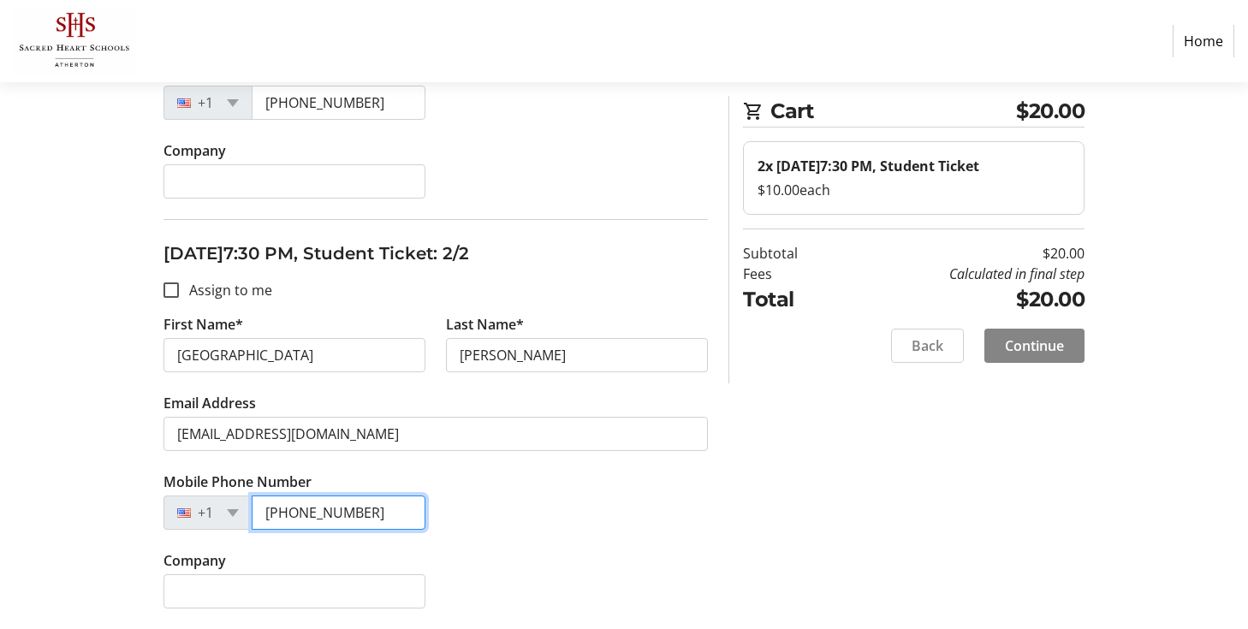
type input "(650) 703-2801"
click at [1026, 356] on span "Continue" at bounding box center [1034, 346] width 59 height 21
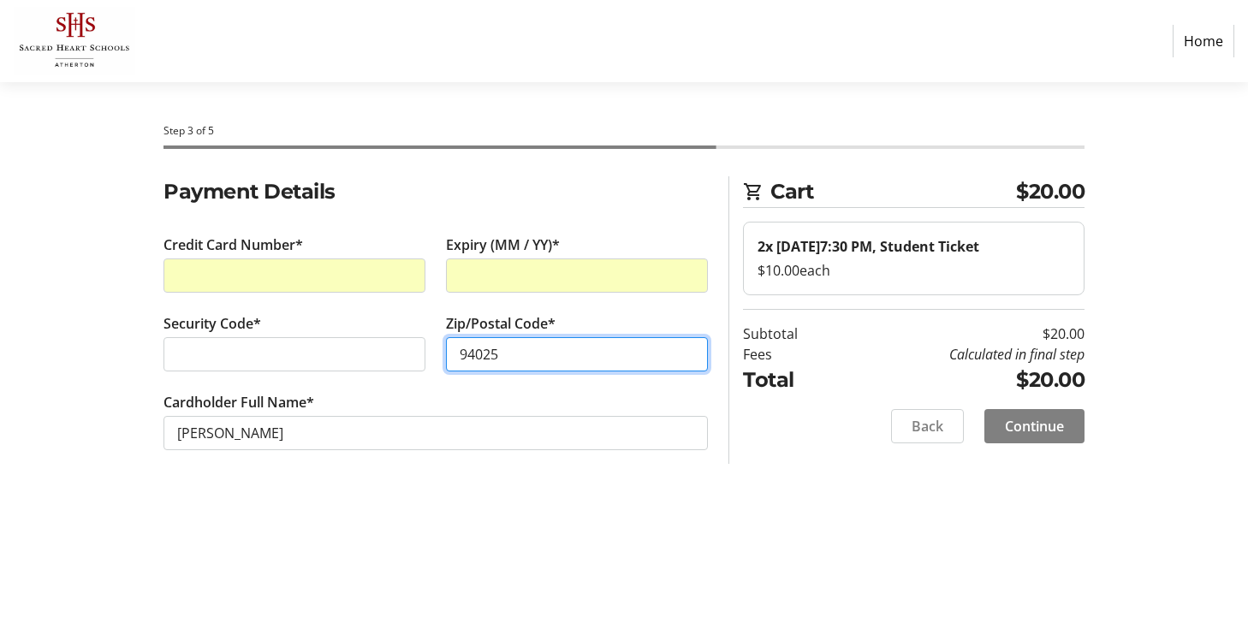
type input "94025"
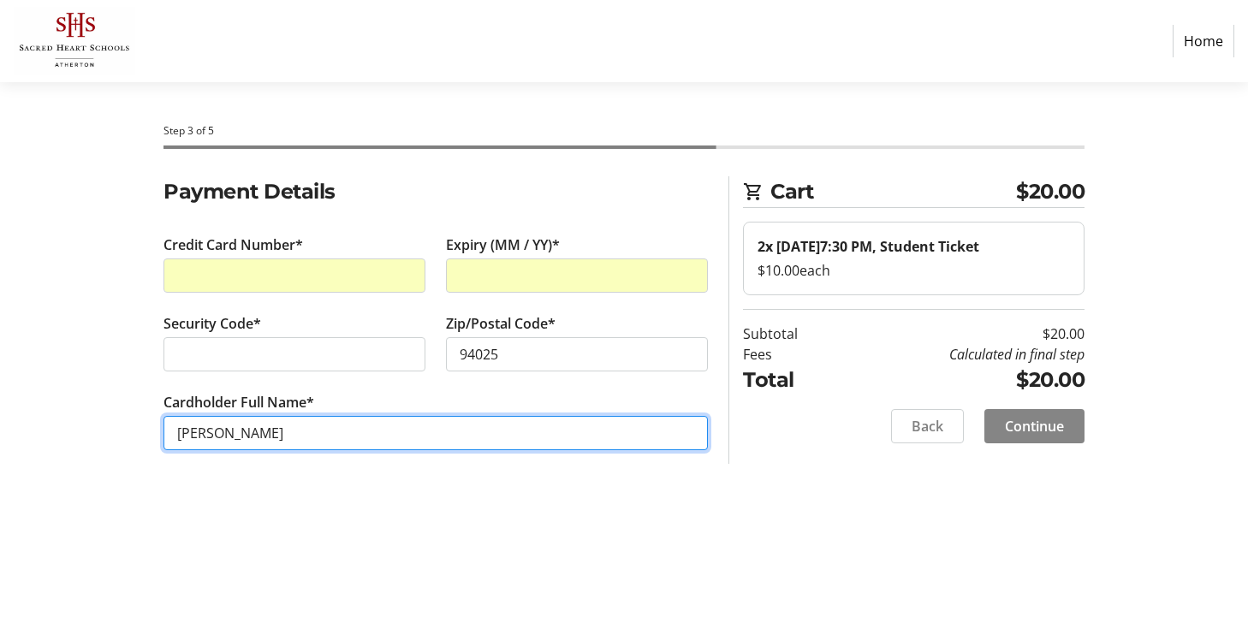
type input "[PERSON_NAME]"
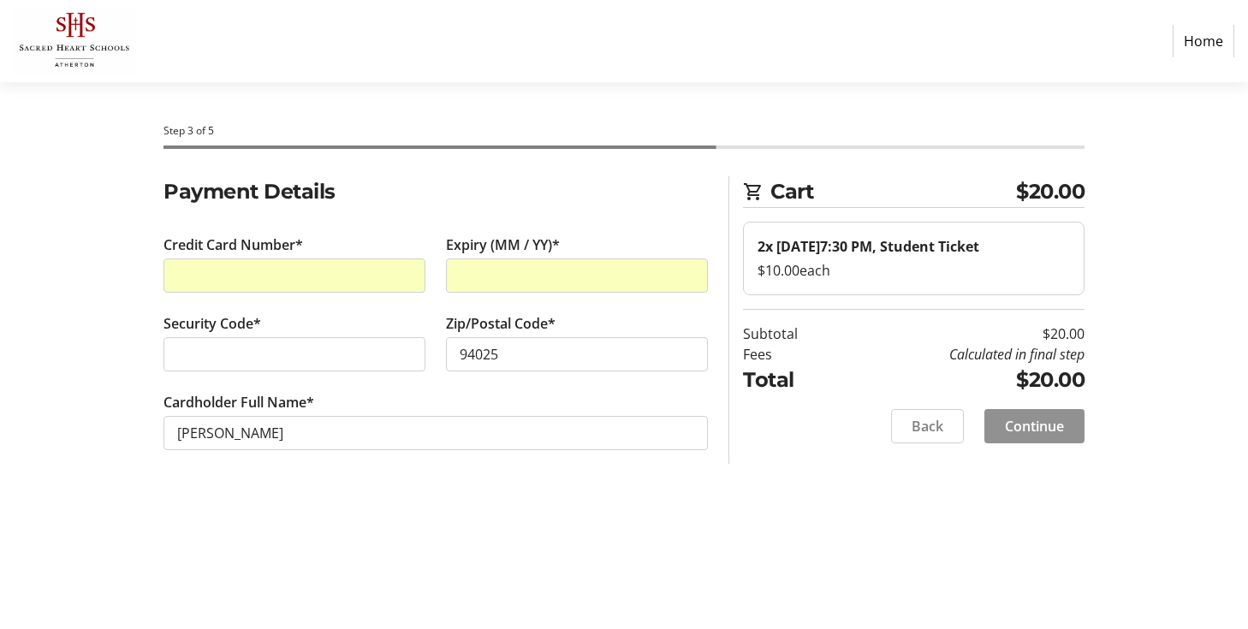
click at [1030, 447] on span at bounding box center [1034, 426] width 100 height 41
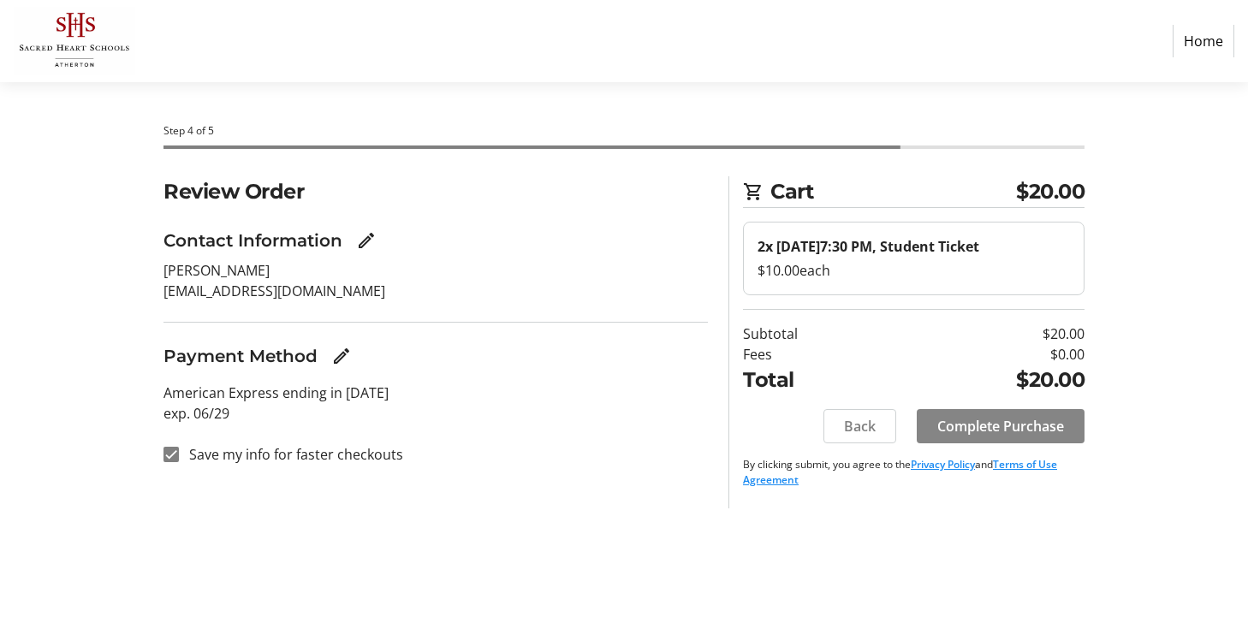
click at [990, 437] on span "Complete Purchase" at bounding box center [1000, 426] width 127 height 21
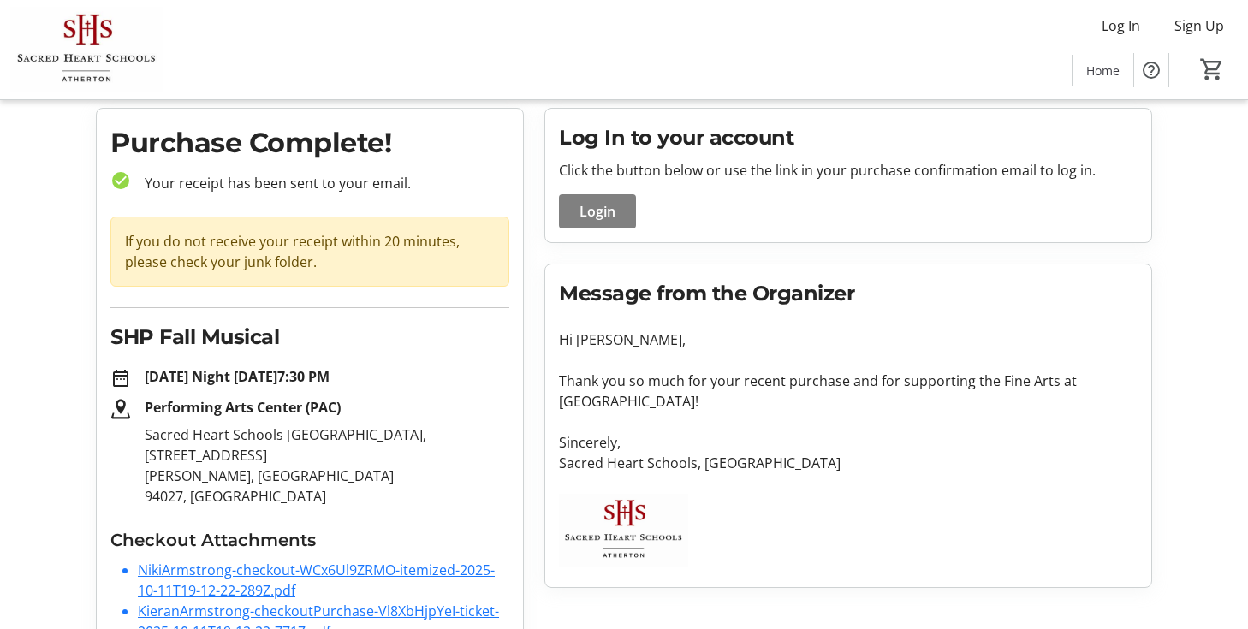
scroll to position [123, 0]
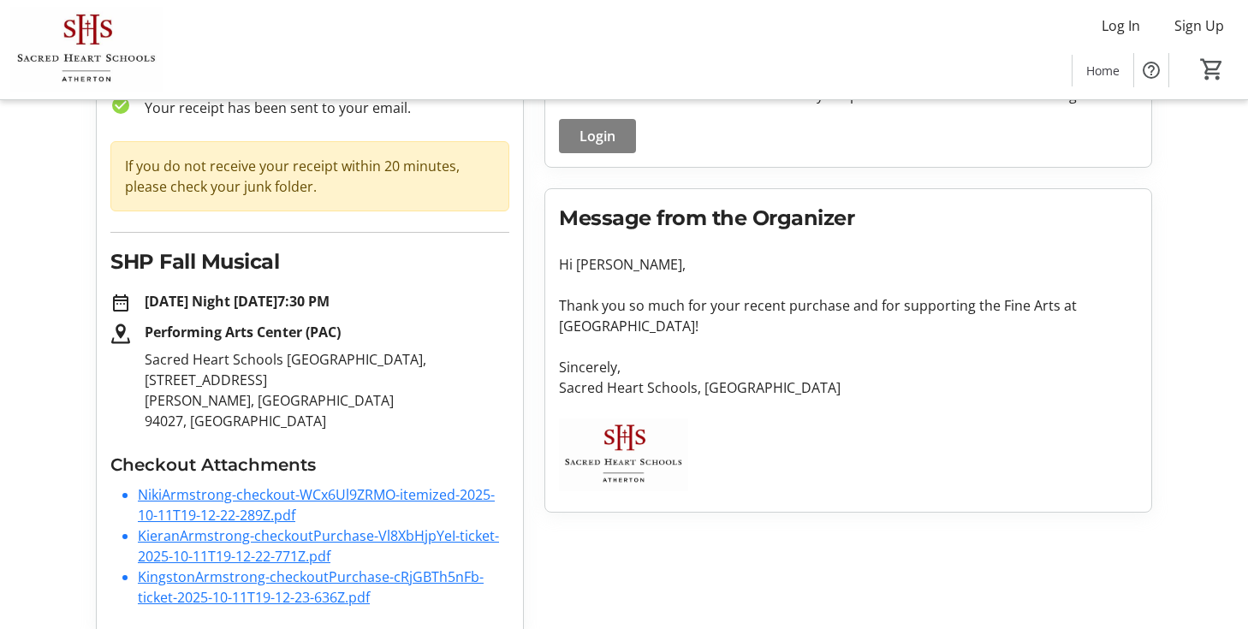
click at [272, 485] on link "NikiArmstrong-checkout-WCx6Ul9ZRMO-itemized-2025-10-11T19-12-22-289Z.pdf" at bounding box center [316, 504] width 357 height 39
